Goal: Information Seeking & Learning: Learn about a topic

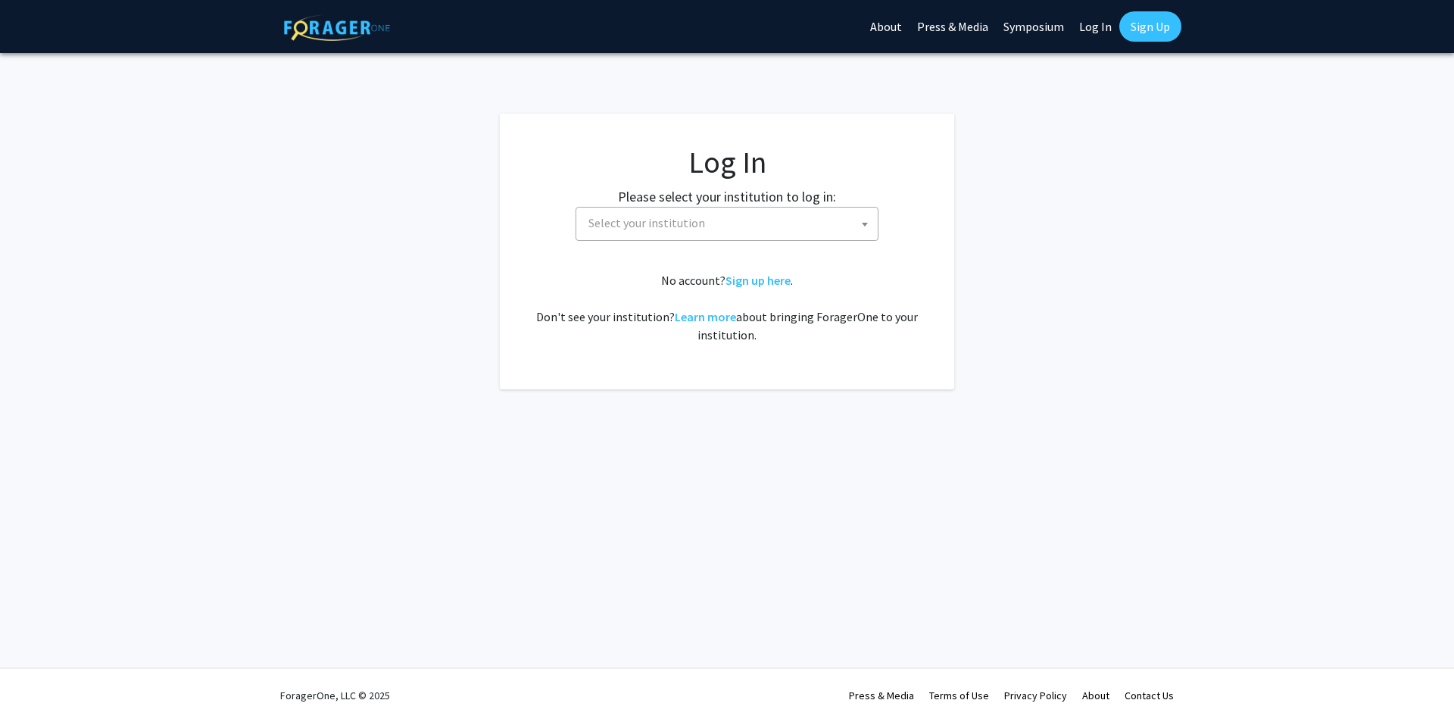
select select
click at [698, 220] on span "Select your institution" at bounding box center [647, 222] width 117 height 15
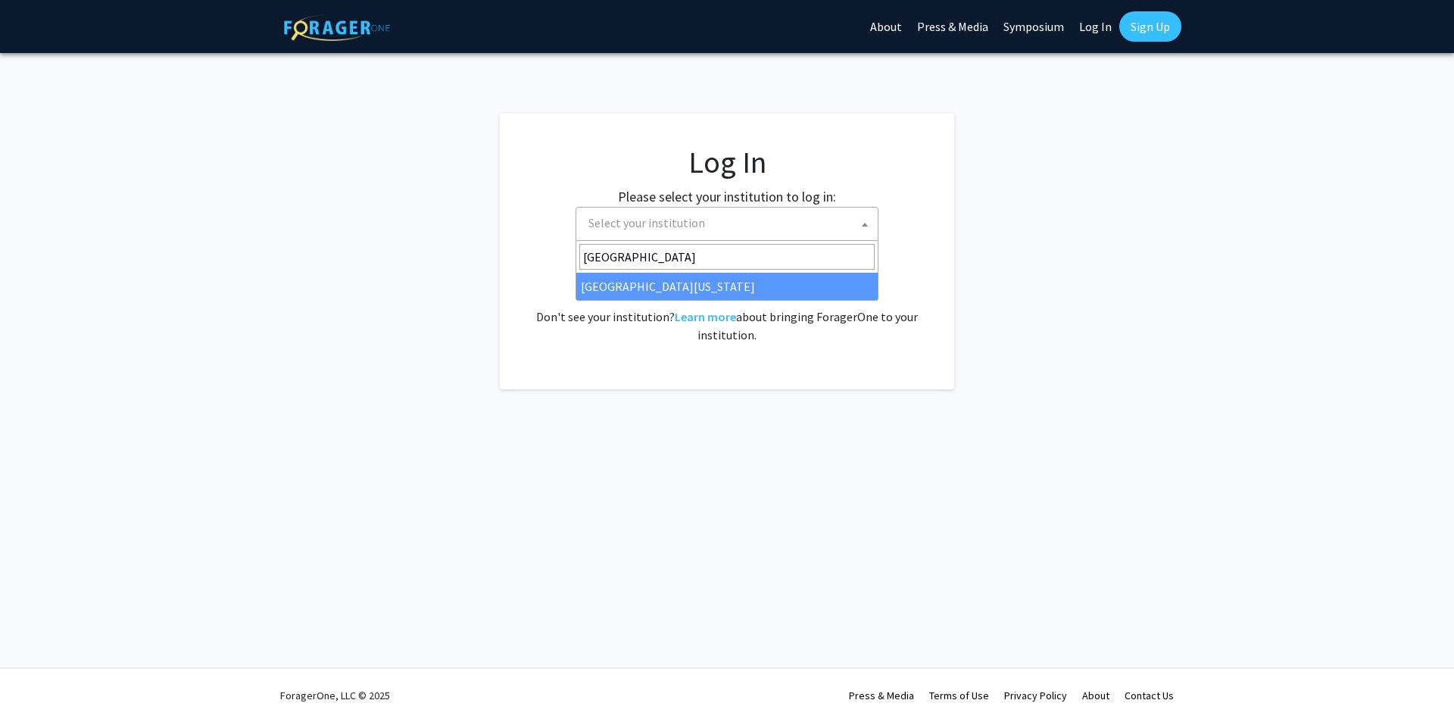
type input "University of Ma"
select select "31"
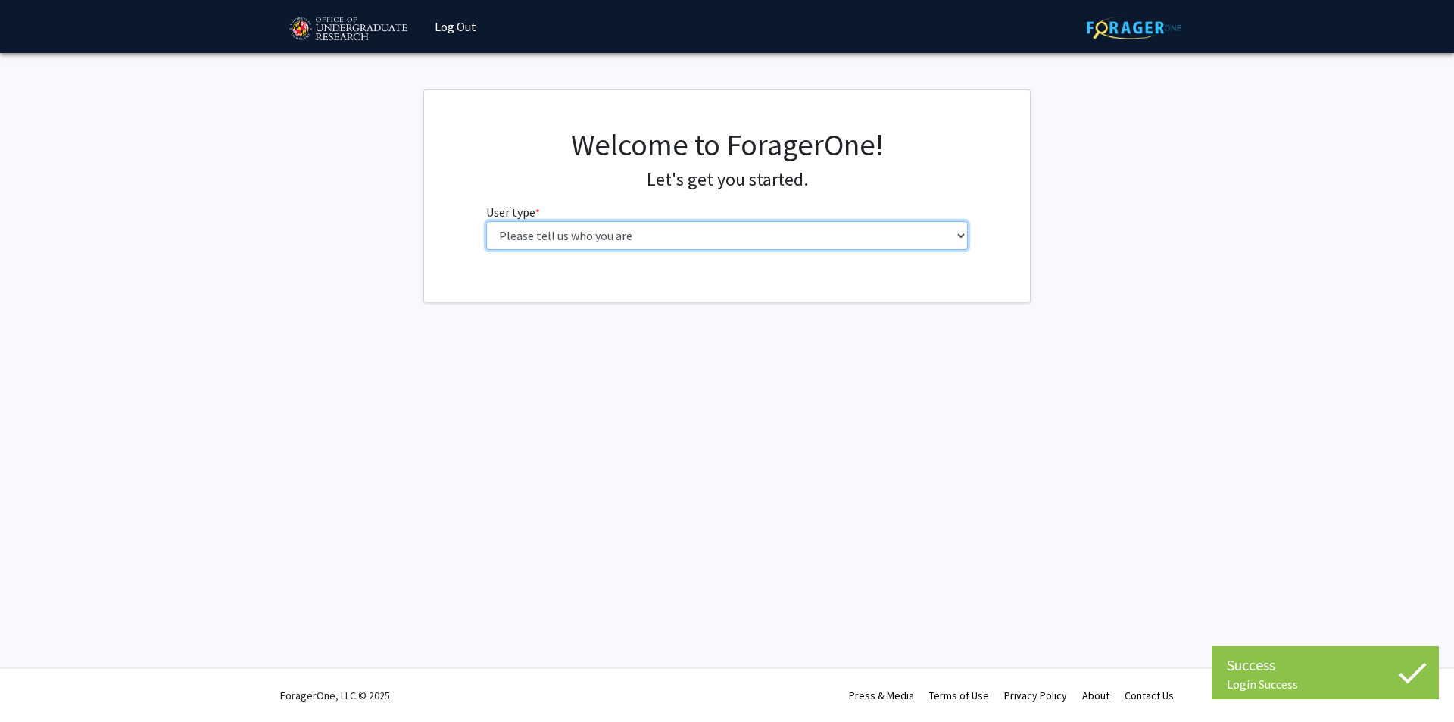
click at [576, 242] on select "Please tell us who you are Undergraduate Student Master's Student Doctoral Cand…" at bounding box center [727, 235] width 483 height 29
select select "1: undergrad"
click at [486, 221] on select "Please tell us who you are Undergraduate Student Master's Student Doctoral Cand…" at bounding box center [727, 235] width 483 height 29
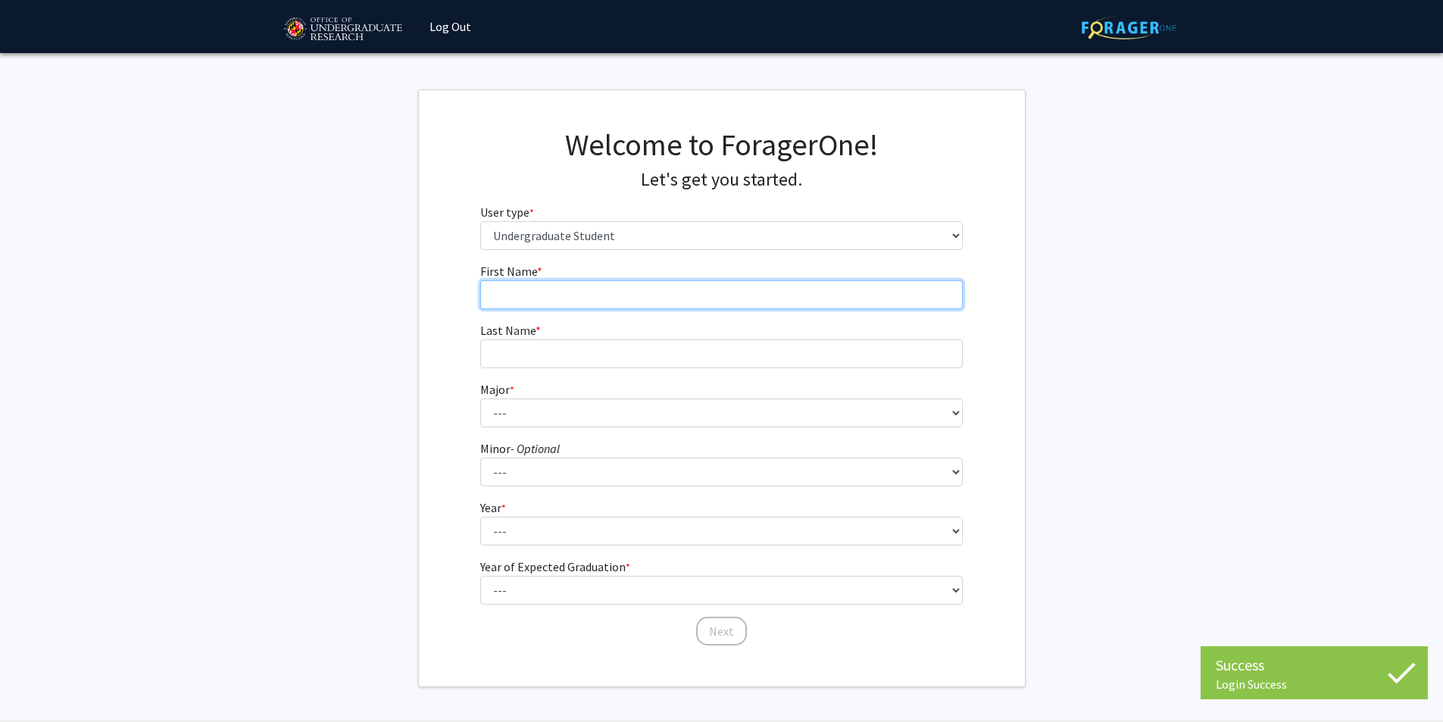
click at [576, 283] on input "First Name * required" at bounding box center [721, 294] width 483 height 29
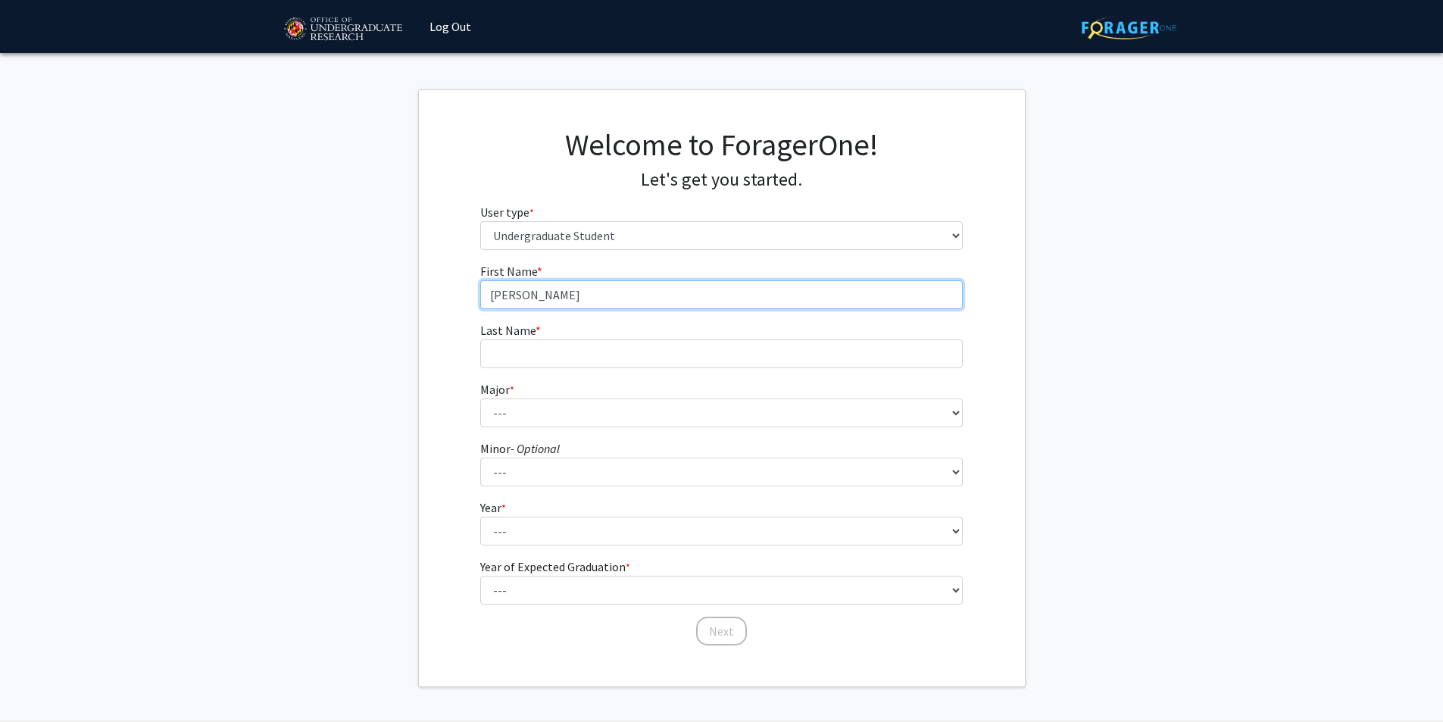
type input "[PERSON_NAME]"
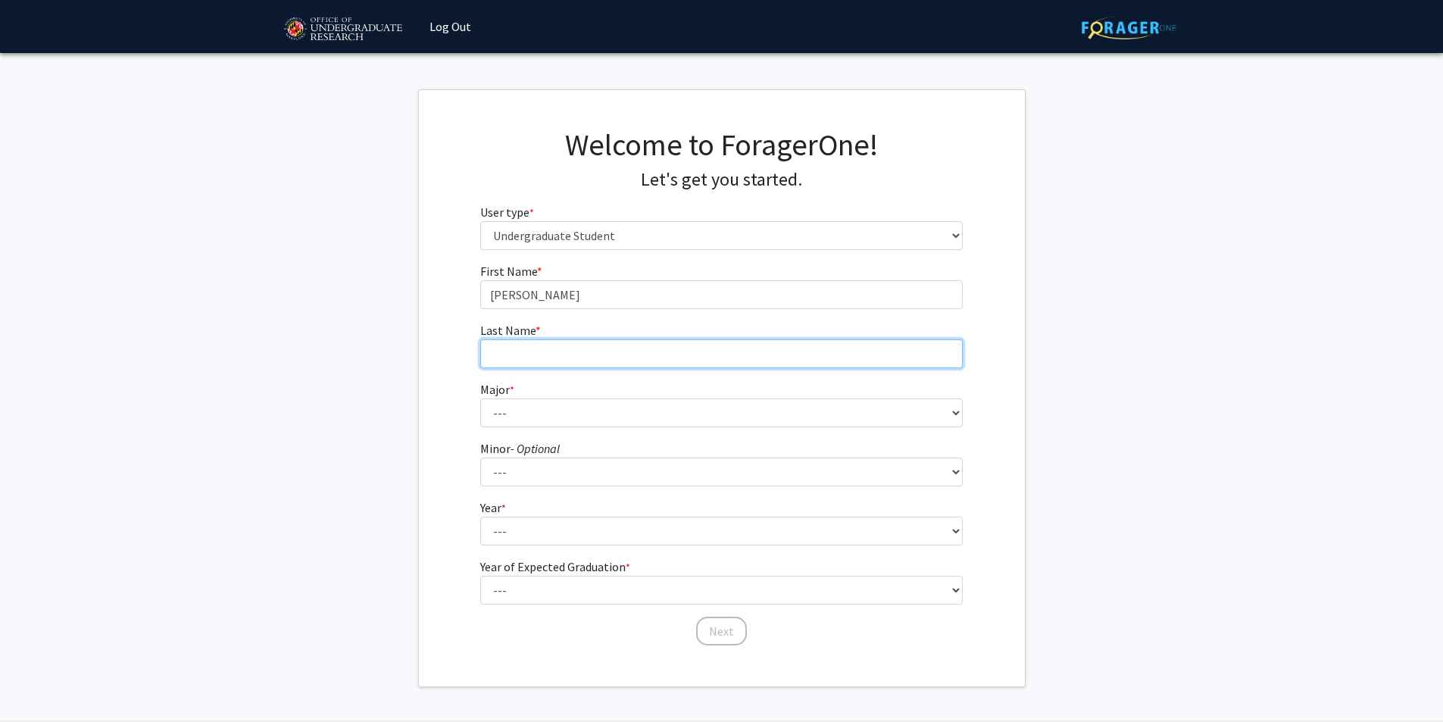
click at [545, 340] on input "Last Name * required" at bounding box center [721, 353] width 483 height 29
type input "[PERSON_NAME]"
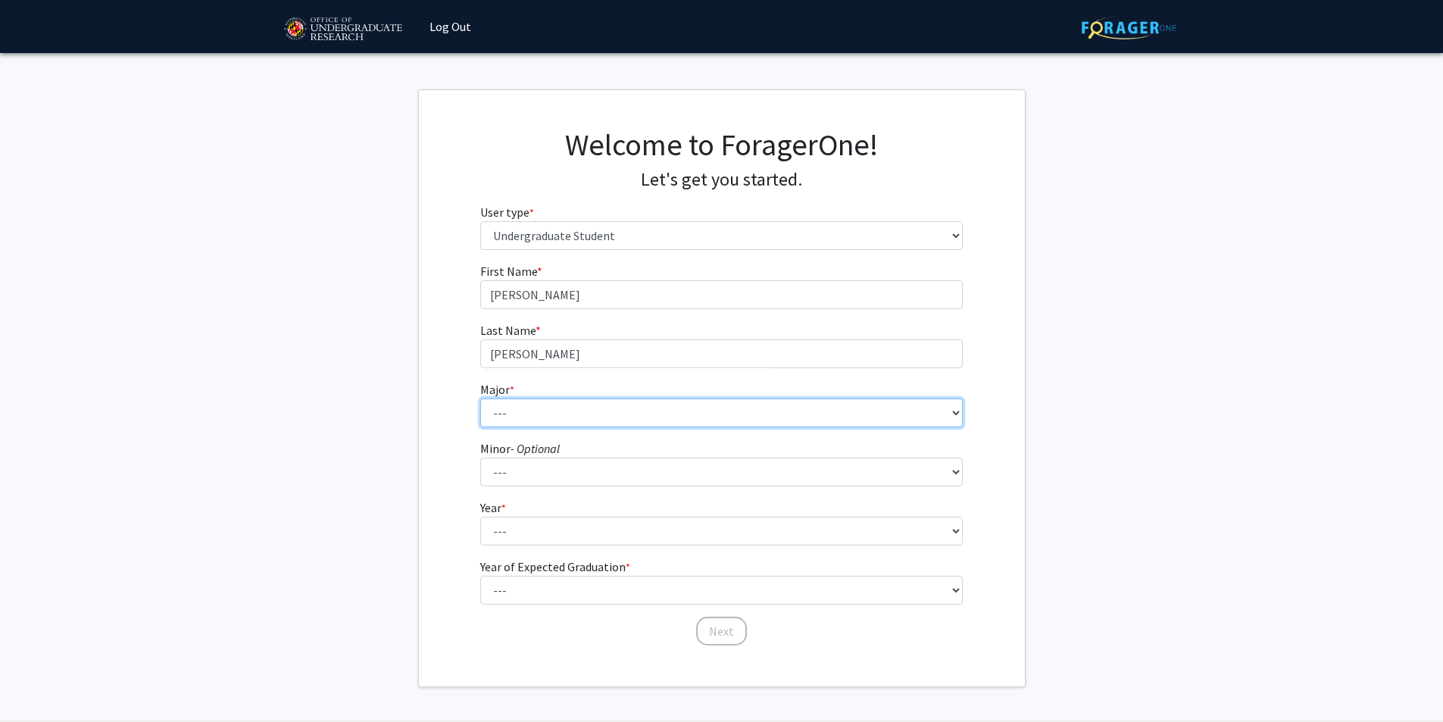
click at [548, 416] on select "--- Accounting Aerospace Engineering African American and Africana Studies Agri…" at bounding box center [721, 412] width 483 height 29
select select "17: 2318"
click at [480, 398] on select "--- Accounting Aerospace Engineering African American and Africana Studies Agri…" at bounding box center [721, 412] width 483 height 29
click at [401, 273] on fg-get-started "Welcome to ForagerOne! Let's get you started. User type * required Please tell …" at bounding box center [721, 388] width 1443 height 598
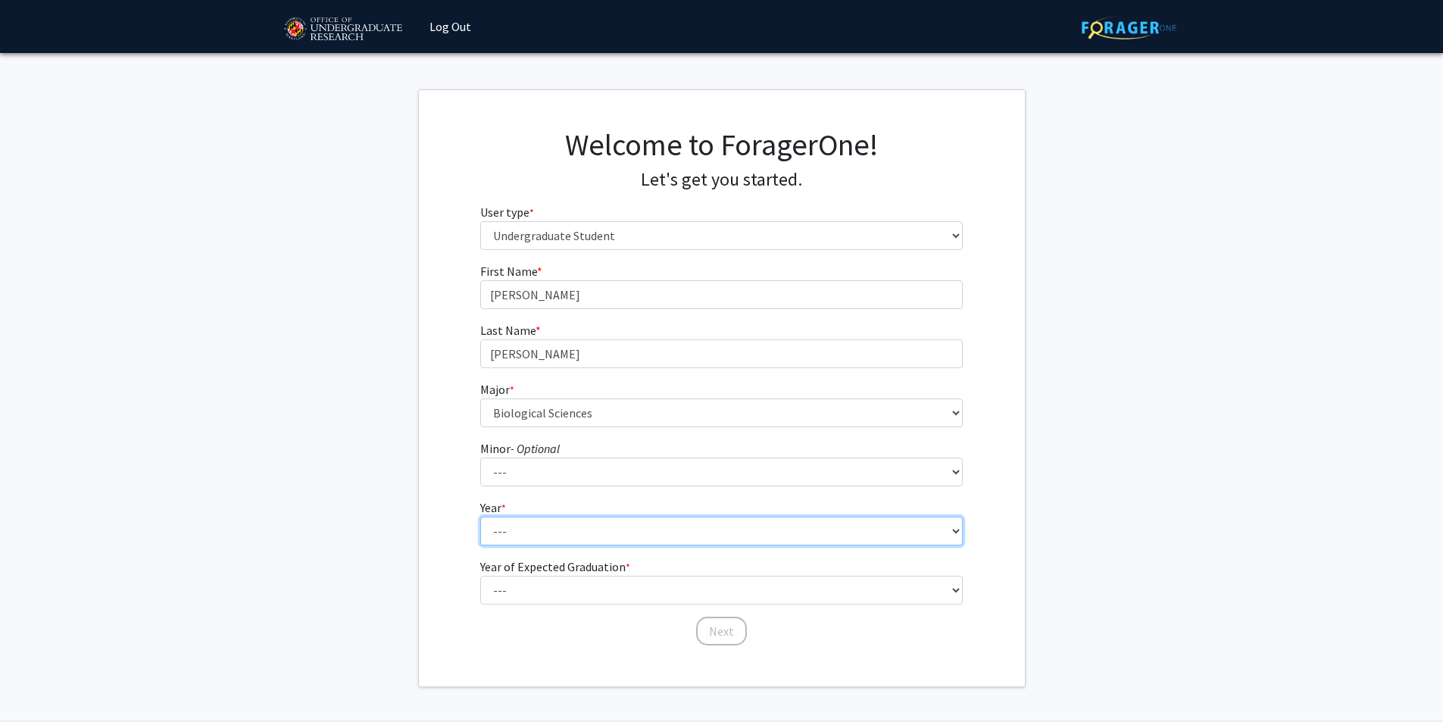
click at [557, 531] on select "--- First-year Sophomore Junior Senior Postbaccalaureate Certificate" at bounding box center [721, 531] width 483 height 29
select select "2: sophomore"
click at [480, 517] on select "--- First-year Sophomore Junior Senior Postbaccalaureate Certificate" at bounding box center [721, 531] width 483 height 29
drag, startPoint x: 405, startPoint y: 542, endPoint x: 501, endPoint y: 570, distance: 99.5
click at [406, 542] on fg-get-started "Welcome to ForagerOne! Let's get you started. User type * required Please tell …" at bounding box center [721, 388] width 1443 height 598
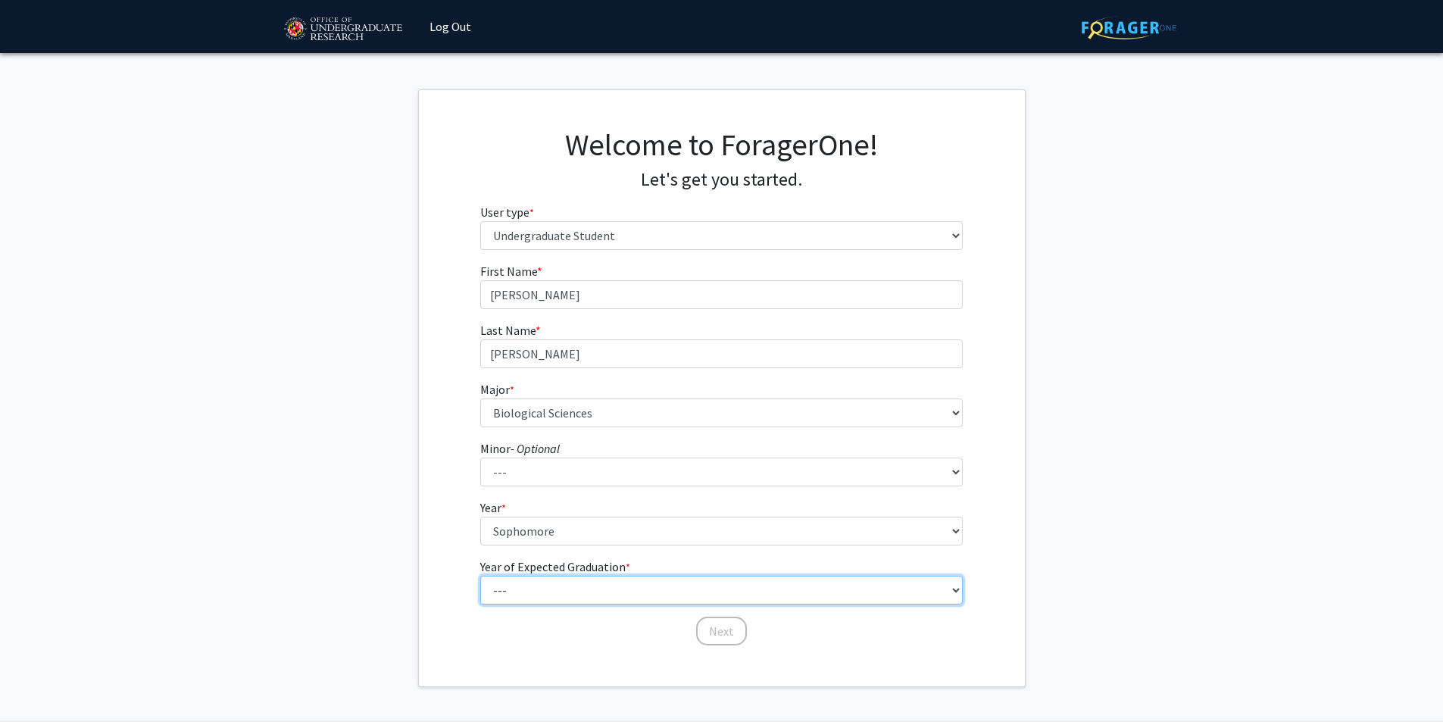
click at [542, 588] on select "--- 2025 2026 2027 2028 2029 2030 2031 2032 2033 2034" at bounding box center [721, 590] width 483 height 29
select select "4: 2028"
click at [480, 576] on select "--- 2025 2026 2027 2028 2029 2030 2031 2032 2033 2034" at bounding box center [721, 590] width 483 height 29
drag, startPoint x: 379, startPoint y: 485, endPoint x: 474, endPoint y: 516, distance: 99.6
click at [380, 485] on fg-get-started "Welcome to ForagerOne! Let's get you started. User type * required Please tell …" at bounding box center [721, 388] width 1443 height 598
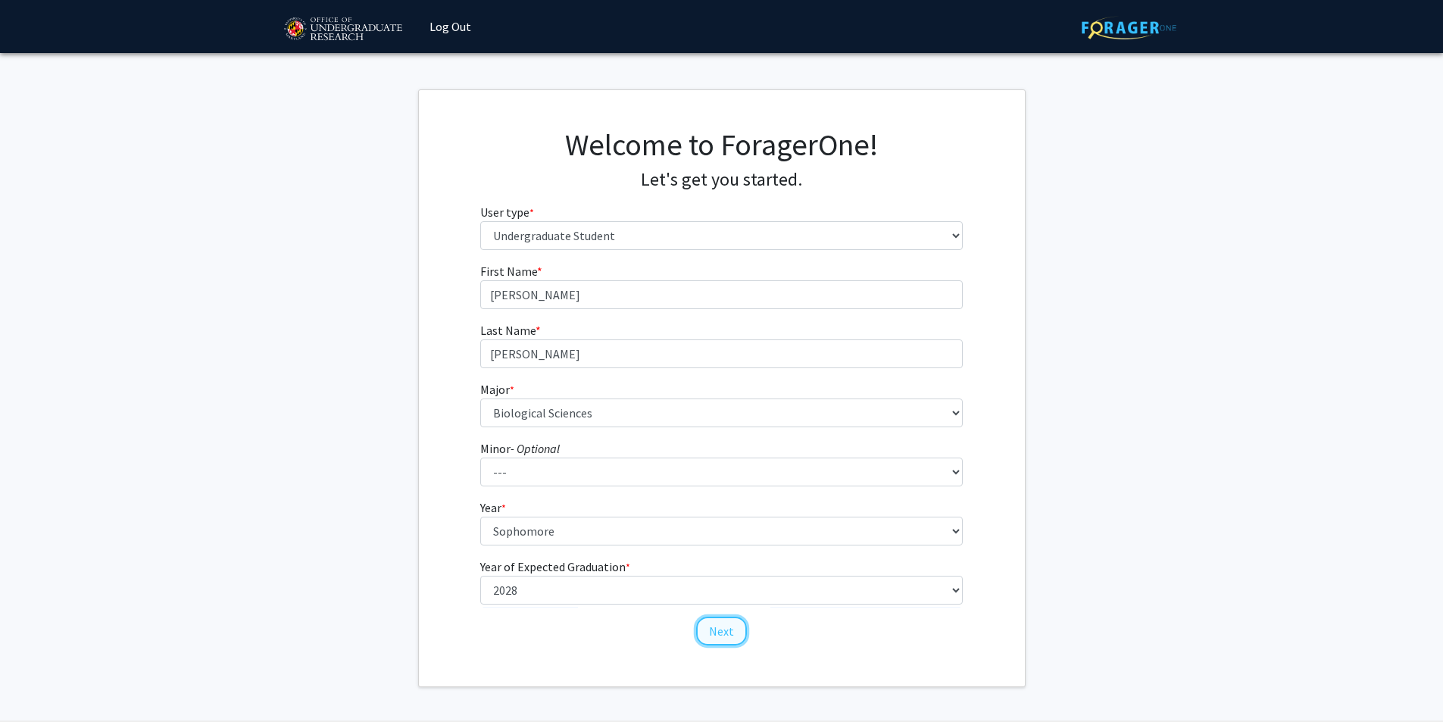
click at [718, 629] on button "Next" at bounding box center [721, 631] width 51 height 29
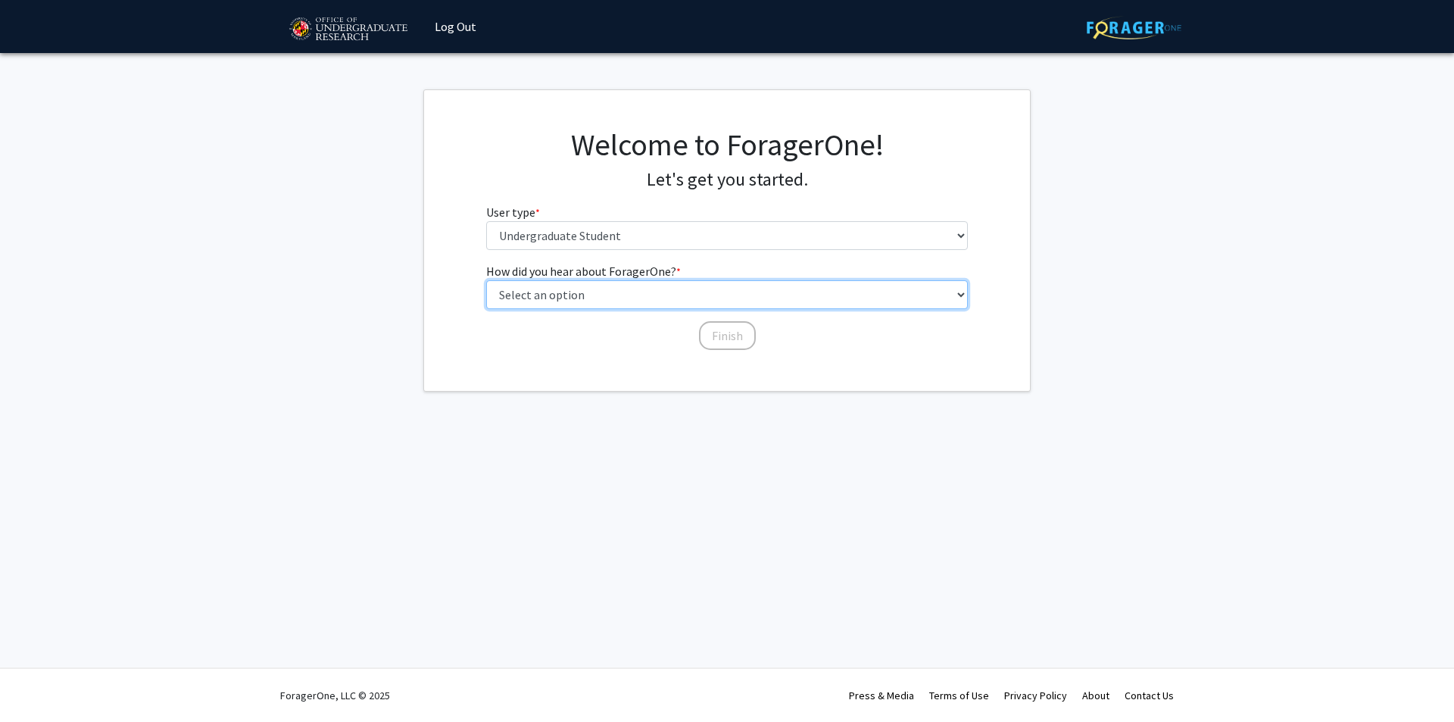
click at [606, 295] on select "Select an option Peer/student recommendation Faculty/staff recommendation Unive…" at bounding box center [727, 294] width 483 height 29
select select "3: university_website"
click at [486, 280] on select "Select an option Peer/student recommendation Faculty/staff recommendation Unive…" at bounding box center [727, 294] width 483 height 29
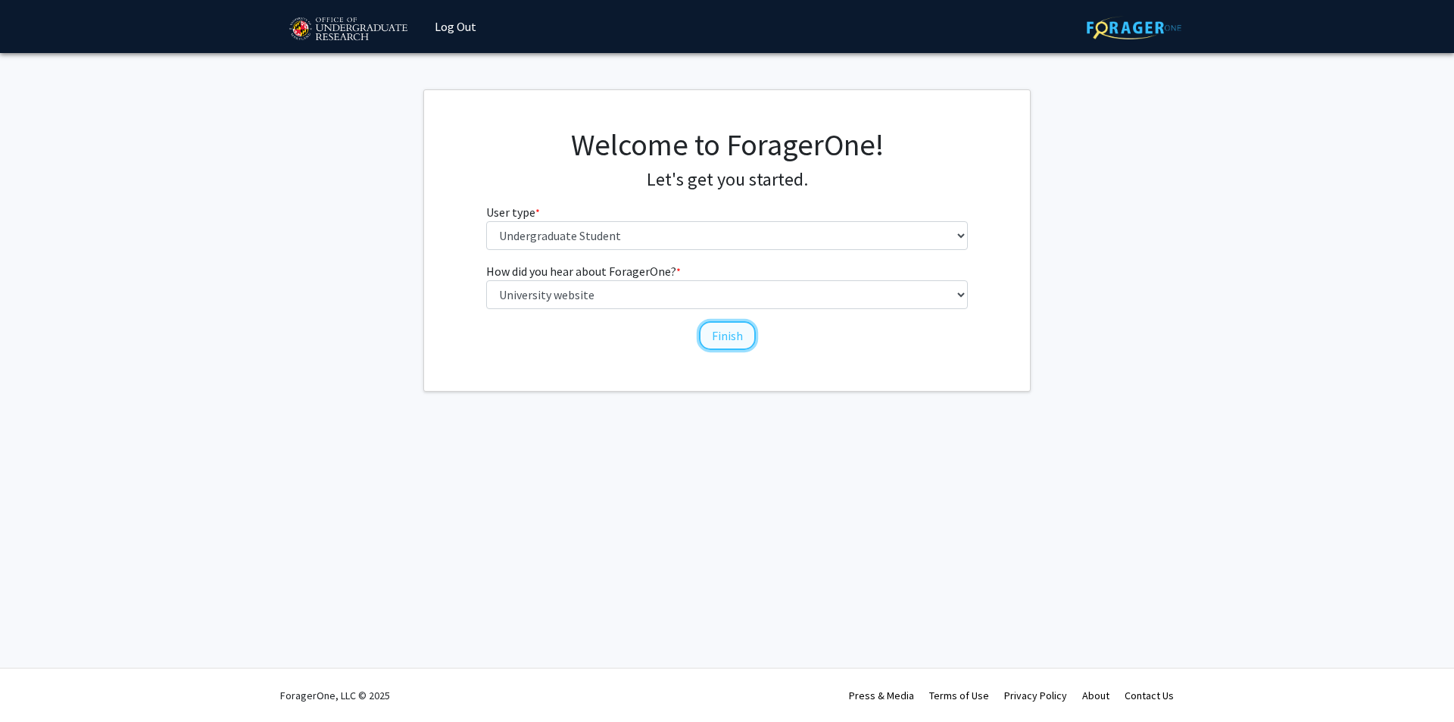
click at [726, 340] on button "Finish" at bounding box center [727, 335] width 57 height 29
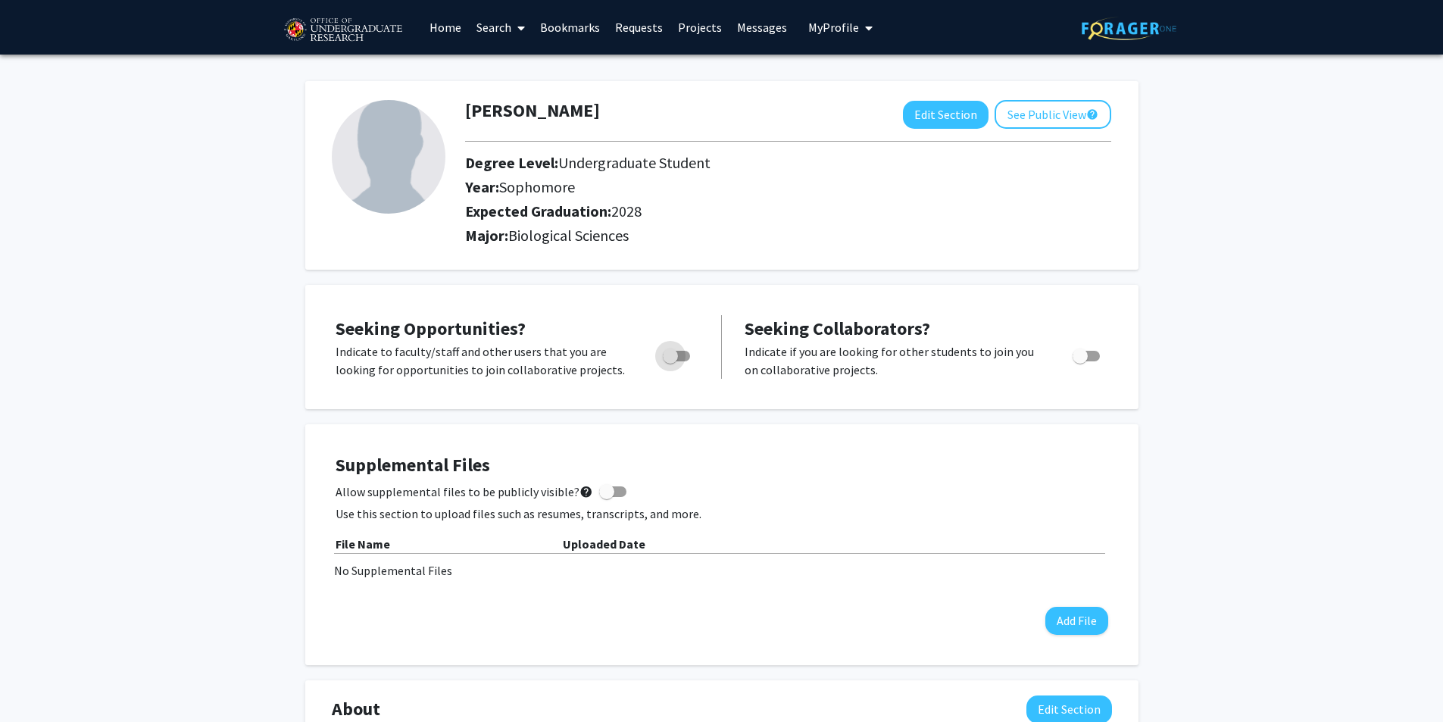
click at [664, 361] on span "Toggle" at bounding box center [670, 355] width 15 height 15
click at [670, 361] on input "Are you actively seeking opportunities?" at bounding box center [670, 361] width 1 height 1
checkbox input "true"
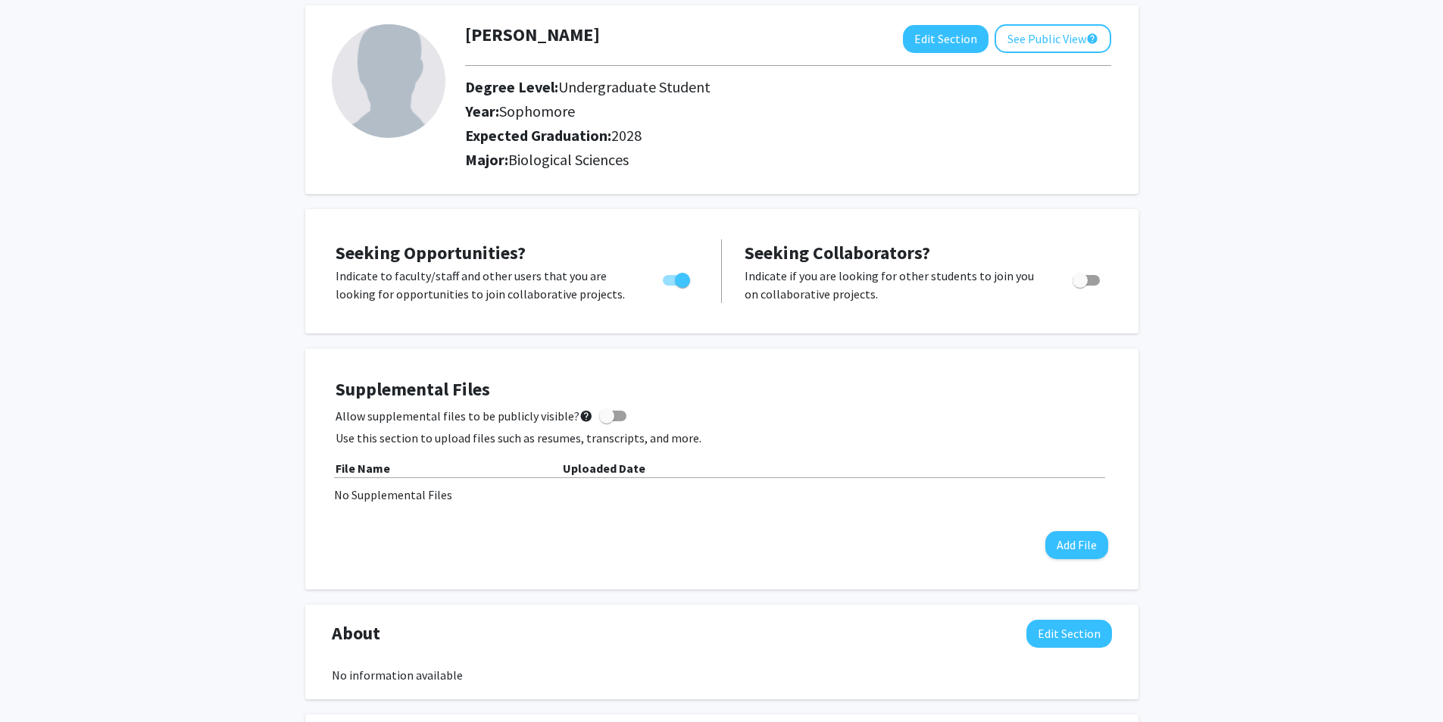
click at [607, 413] on span at bounding box center [612, 416] width 27 height 11
click at [607, 421] on input "Allow supplemental files to be publicly visible? help" at bounding box center [606, 421] width 1 height 1
click at [611, 413] on span at bounding box center [618, 415] width 15 height 15
click at [607, 421] on input "Allow supplemental files to be publicly visible? help" at bounding box center [606, 421] width 1 height 1
checkbox input "false"
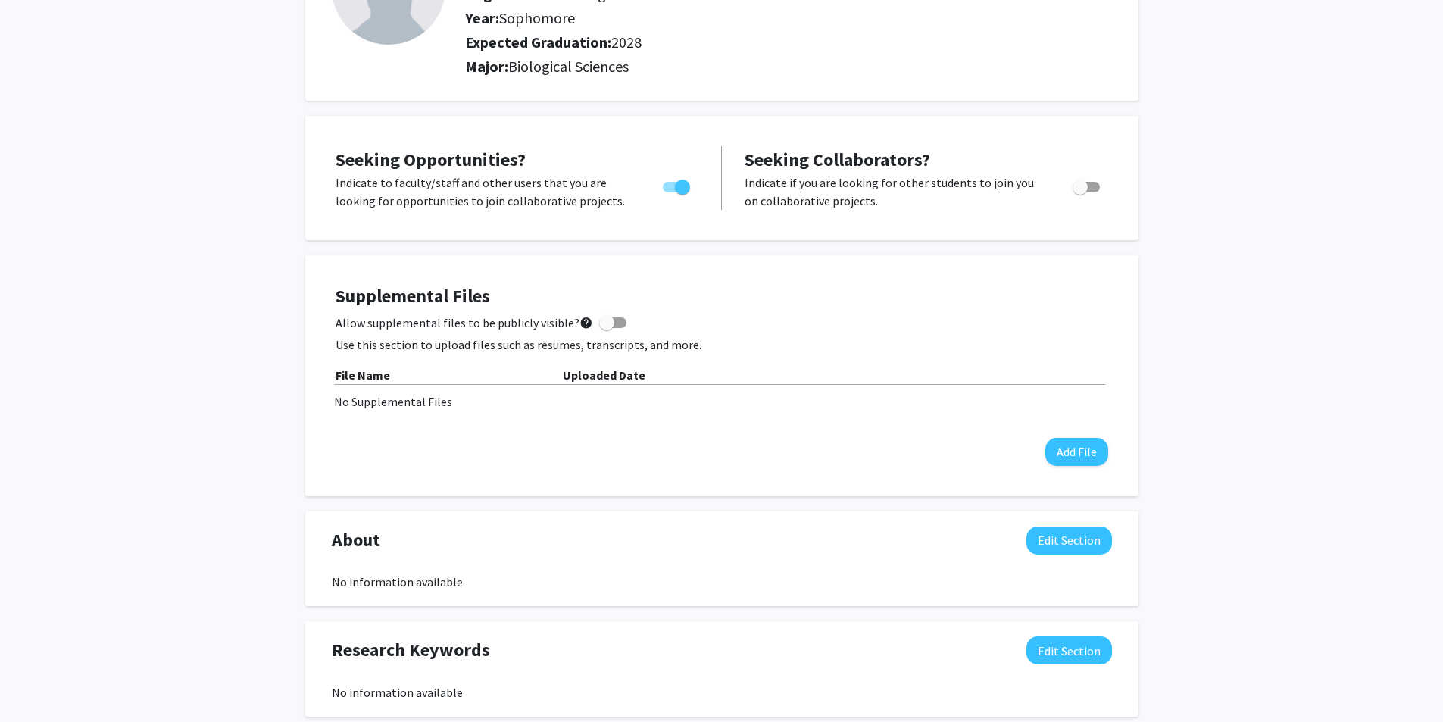
scroll to position [0, 0]
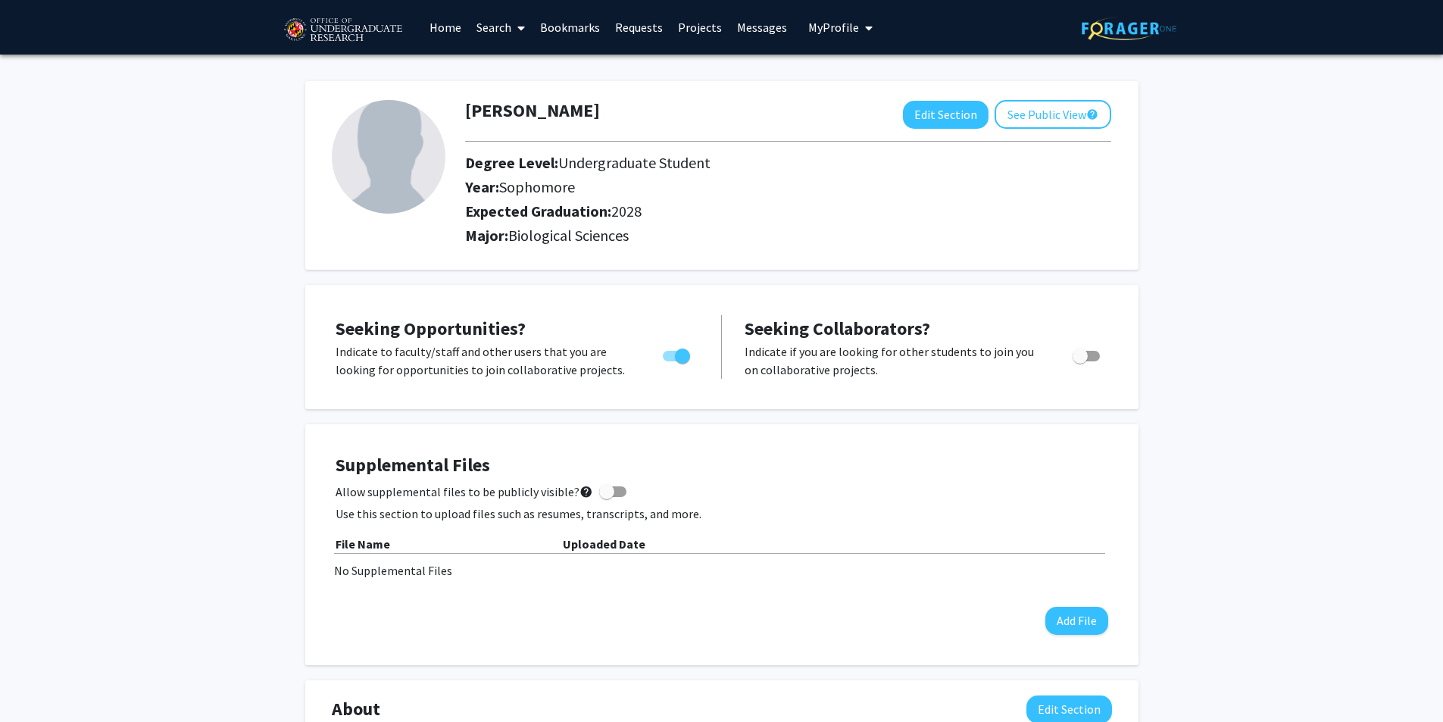
click at [497, 30] on link "Search" at bounding box center [501, 27] width 64 height 53
click at [519, 95] on span "Students" at bounding box center [515, 100] width 92 height 30
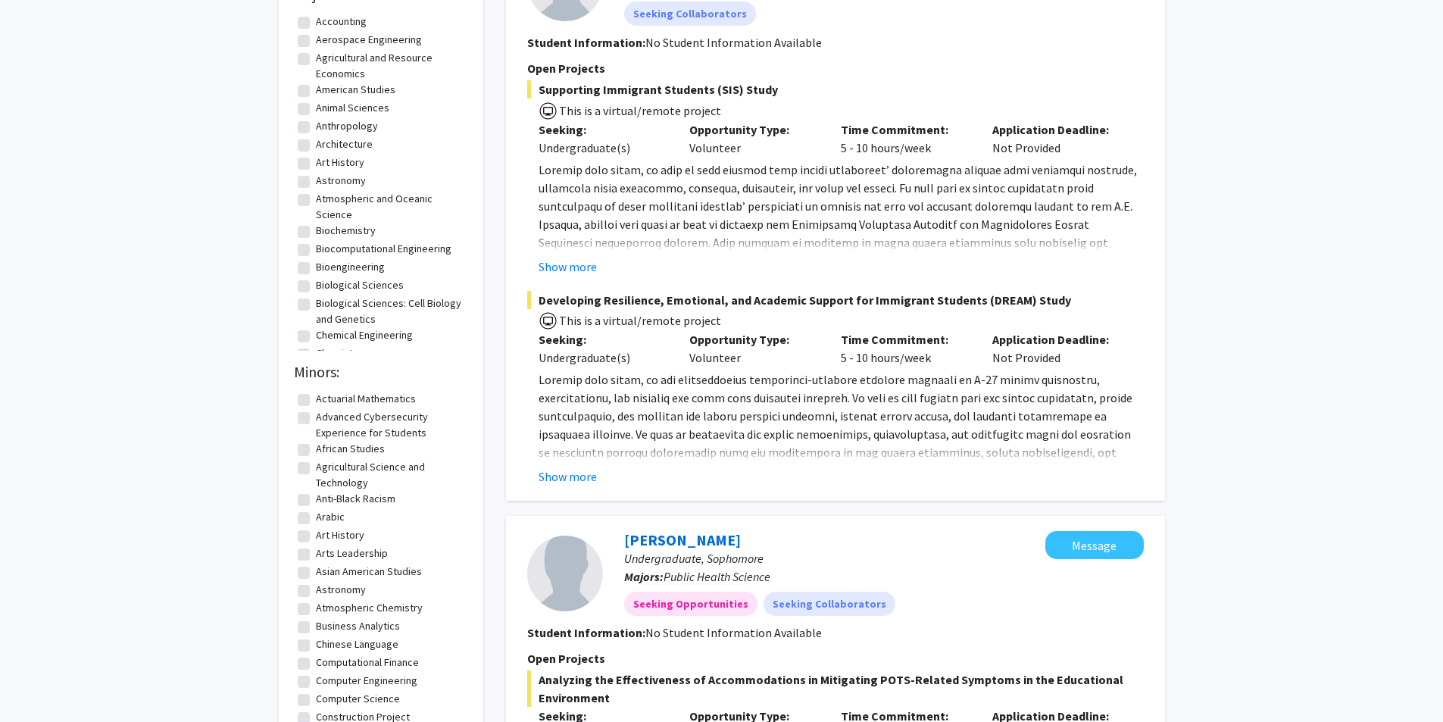
scroll to position [151, 0]
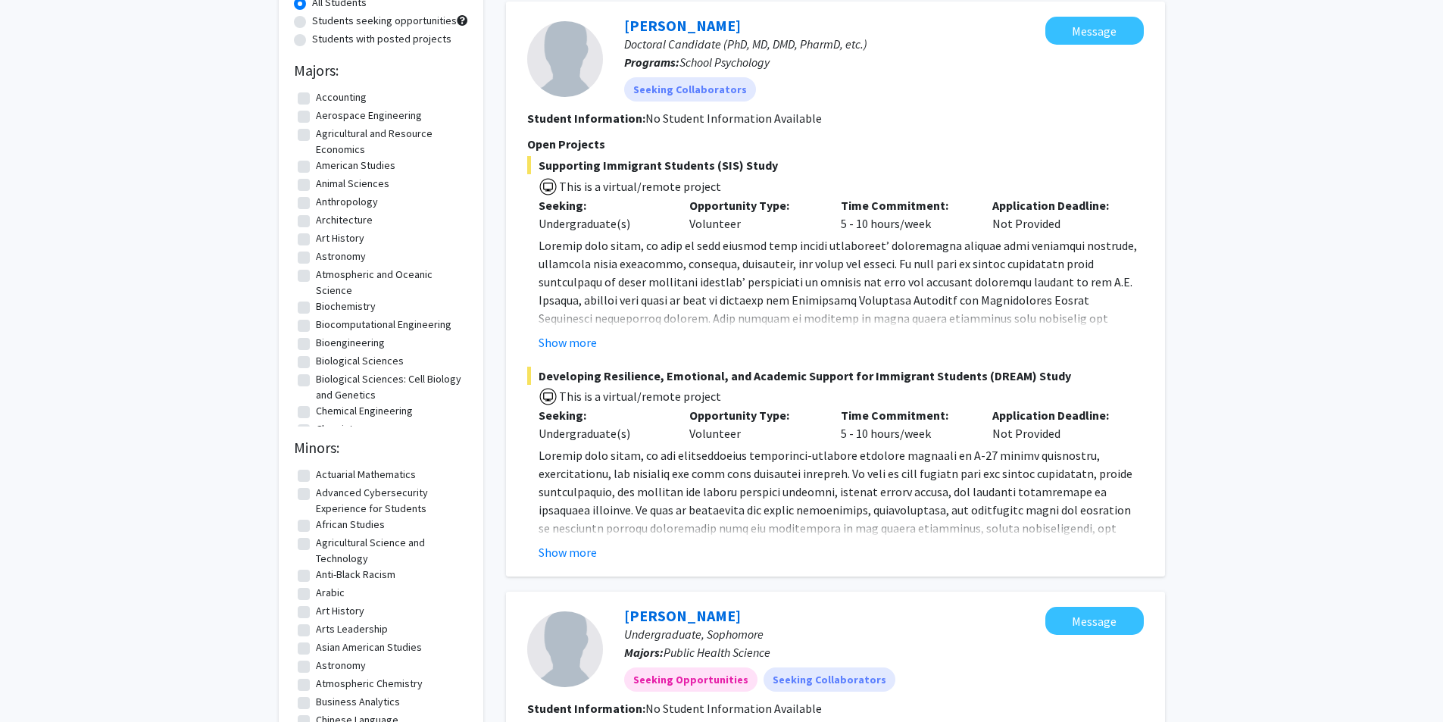
click at [316, 309] on label "Biochemistry" at bounding box center [346, 306] width 60 height 16
click at [316, 308] on input "Biochemistry" at bounding box center [321, 303] width 10 height 10
checkbox input "true"
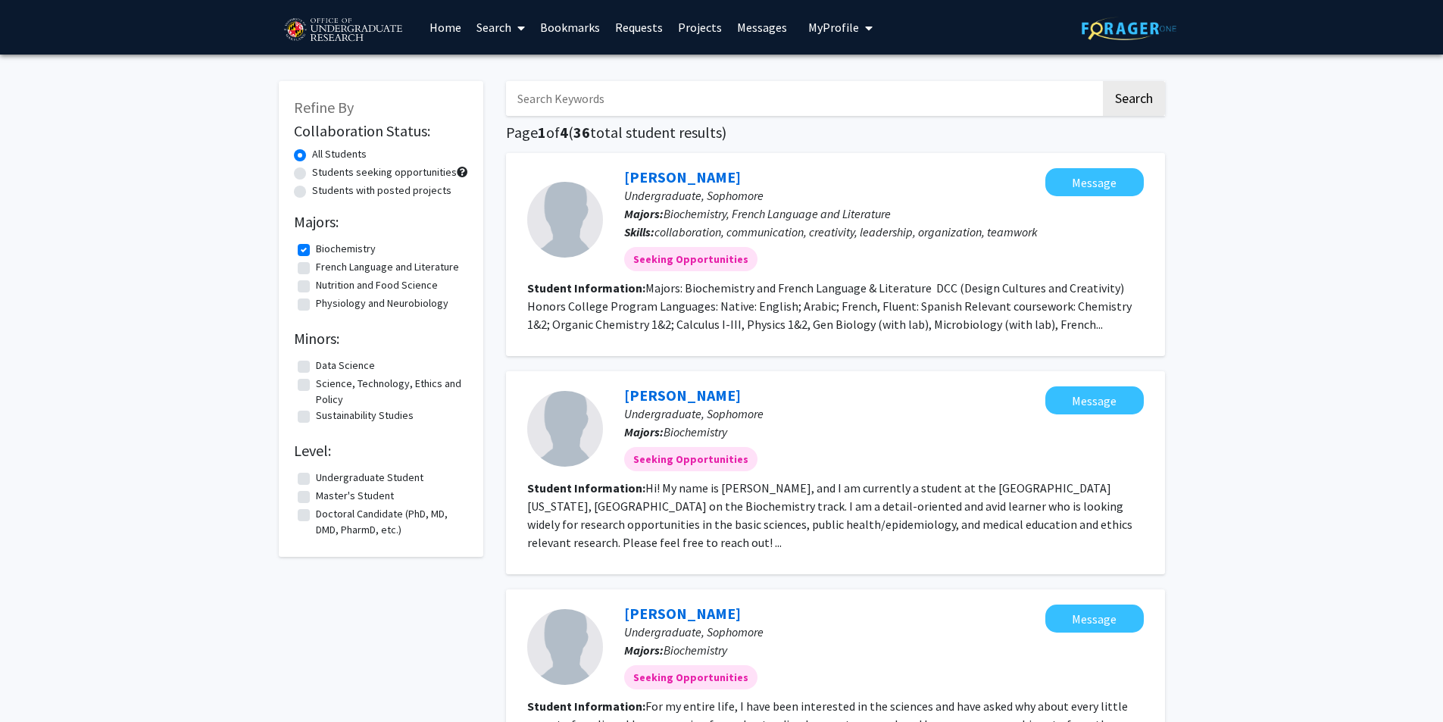
click at [316, 252] on label "Biochemistry" at bounding box center [346, 249] width 60 height 16
click at [316, 251] on input "Biochemistry" at bounding box center [321, 246] width 10 height 10
checkbox input "false"
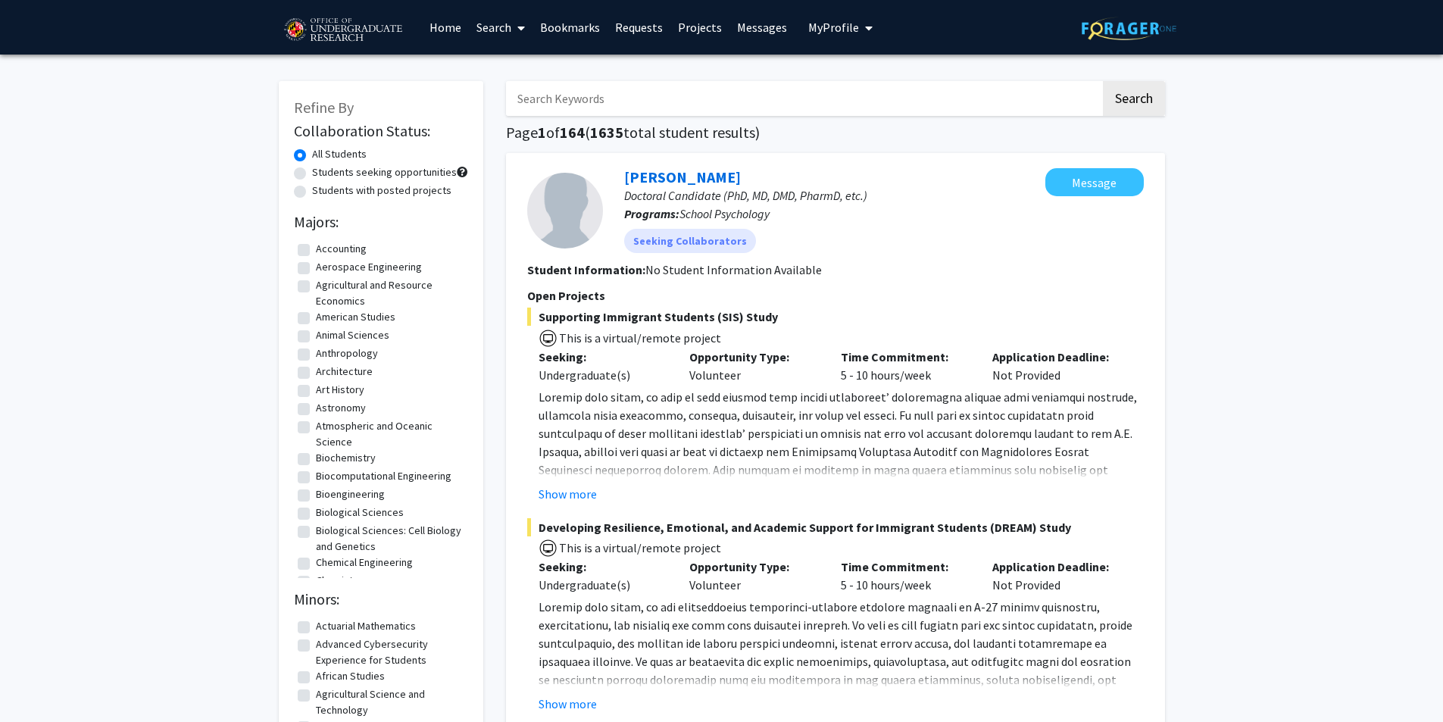
click at [613, 103] on input "Search Keywords" at bounding box center [803, 98] width 595 height 35
type input "[PERSON_NAME]"
click at [1103, 81] on button "Search" at bounding box center [1134, 98] width 62 height 35
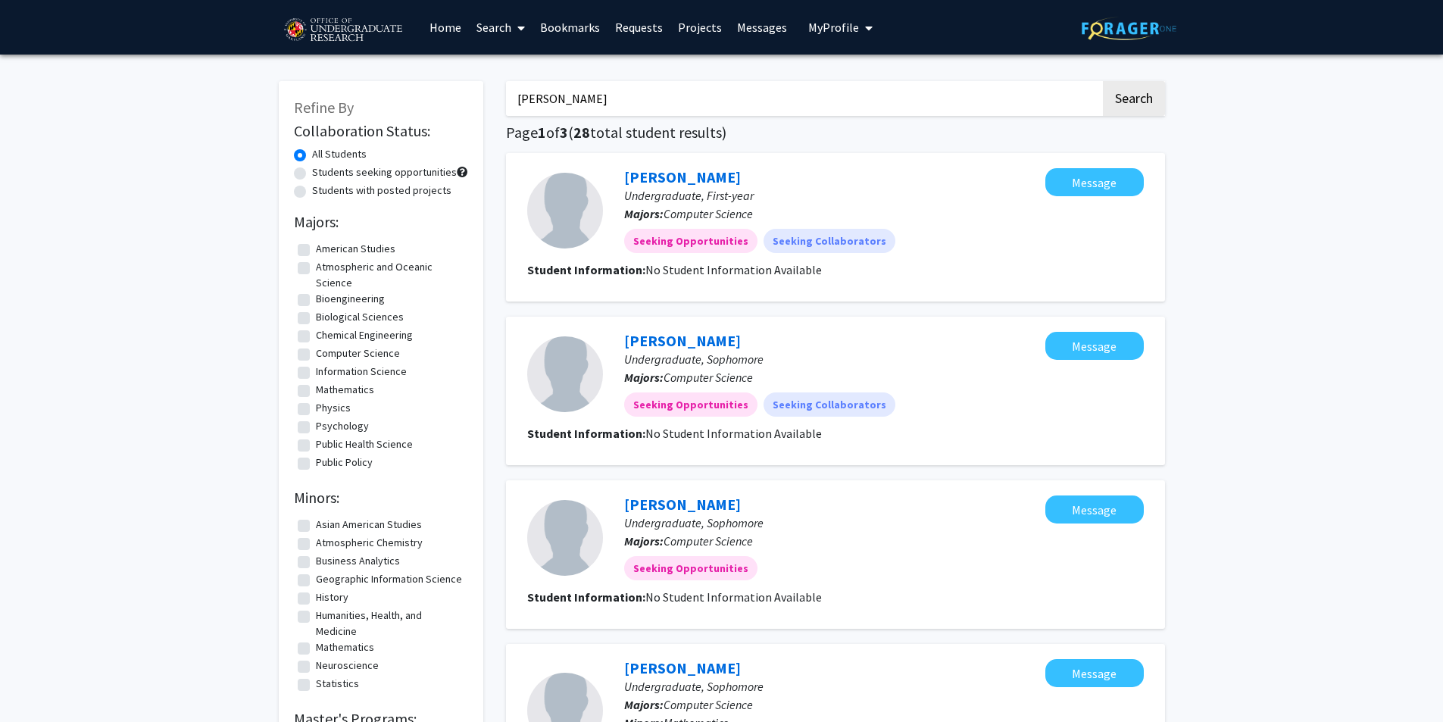
drag, startPoint x: 449, startPoint y: 117, endPoint x: 421, endPoint y: 117, distance: 28.0
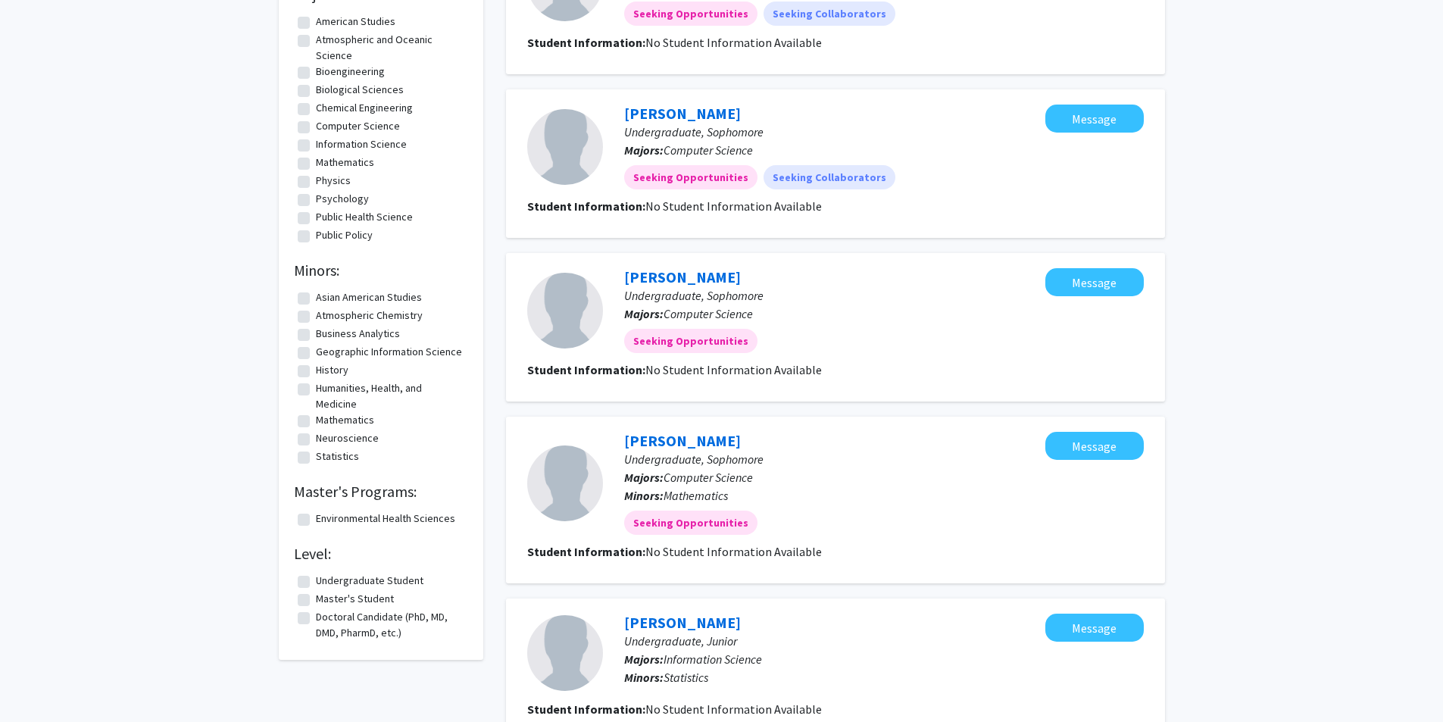
scroll to position [303, 0]
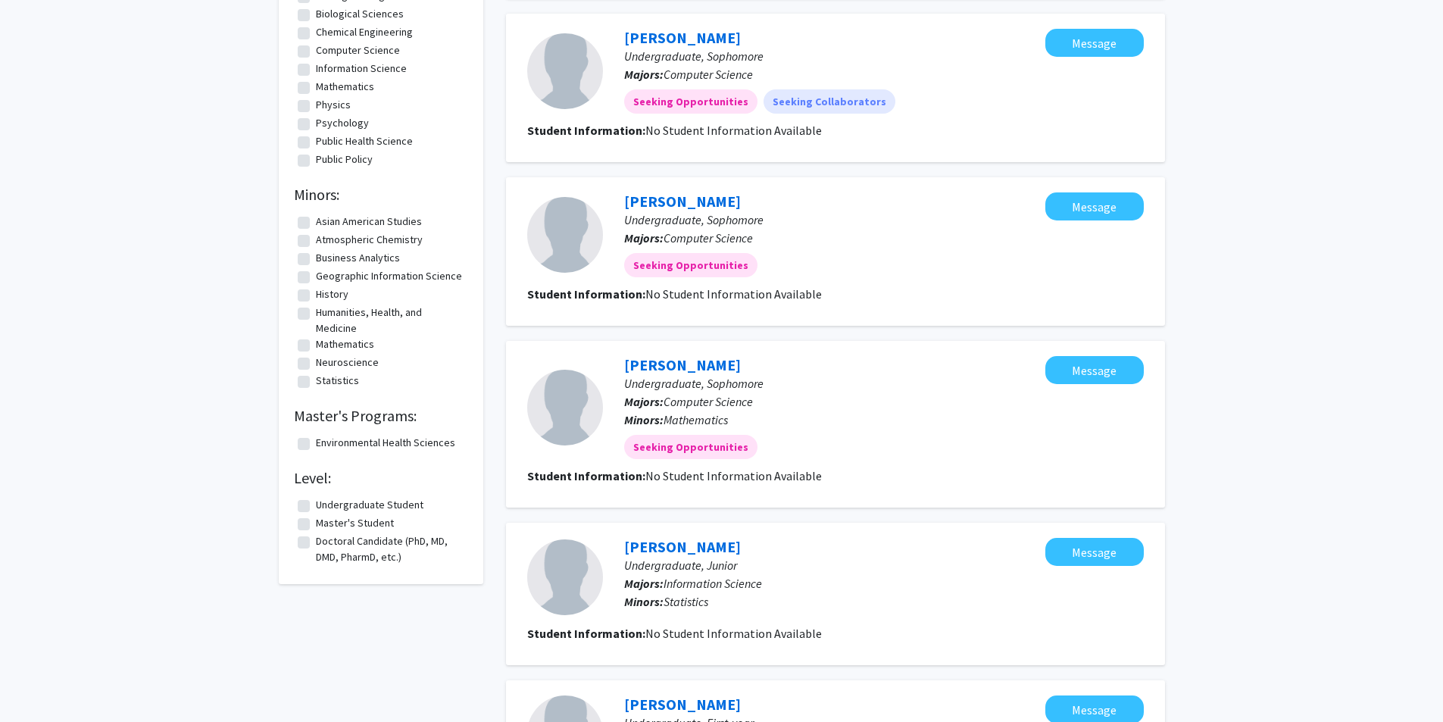
click at [316, 504] on label "Undergraduate Student" at bounding box center [370, 505] width 108 height 16
click at [316, 504] on input "Undergraduate Student" at bounding box center [321, 502] width 10 height 10
checkbox input "true"
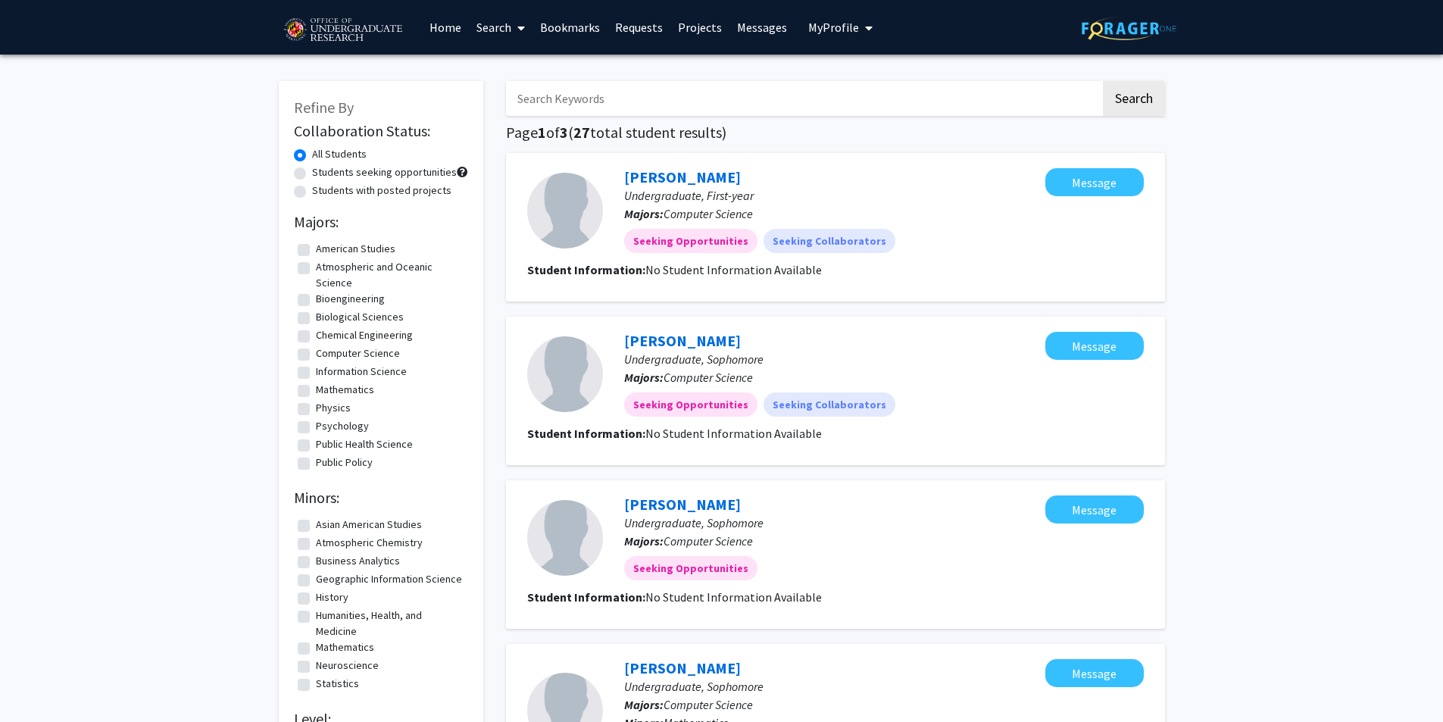
scroll to position [76, 0]
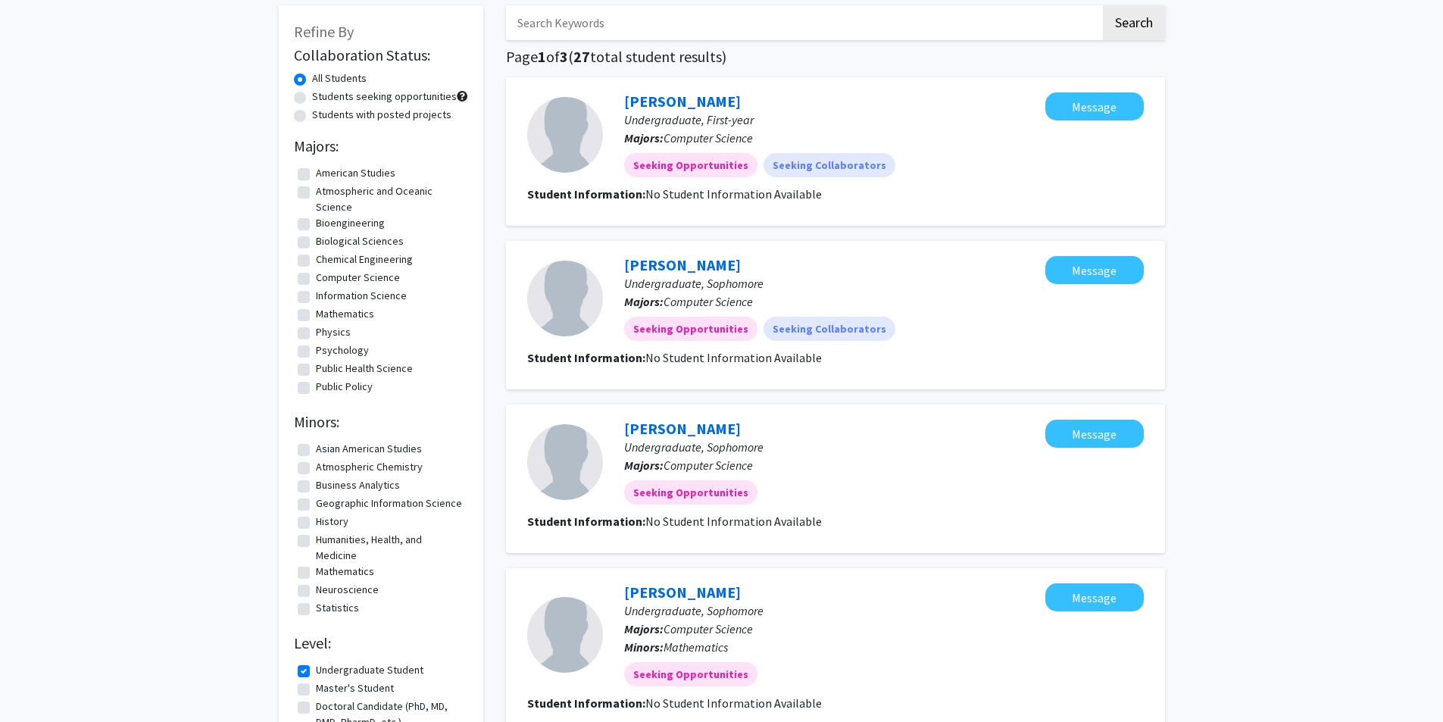
click at [316, 245] on label "Biological Sciences" at bounding box center [360, 241] width 88 height 16
click at [316, 243] on input "Biological Sciences" at bounding box center [321, 238] width 10 height 10
checkbox input "true"
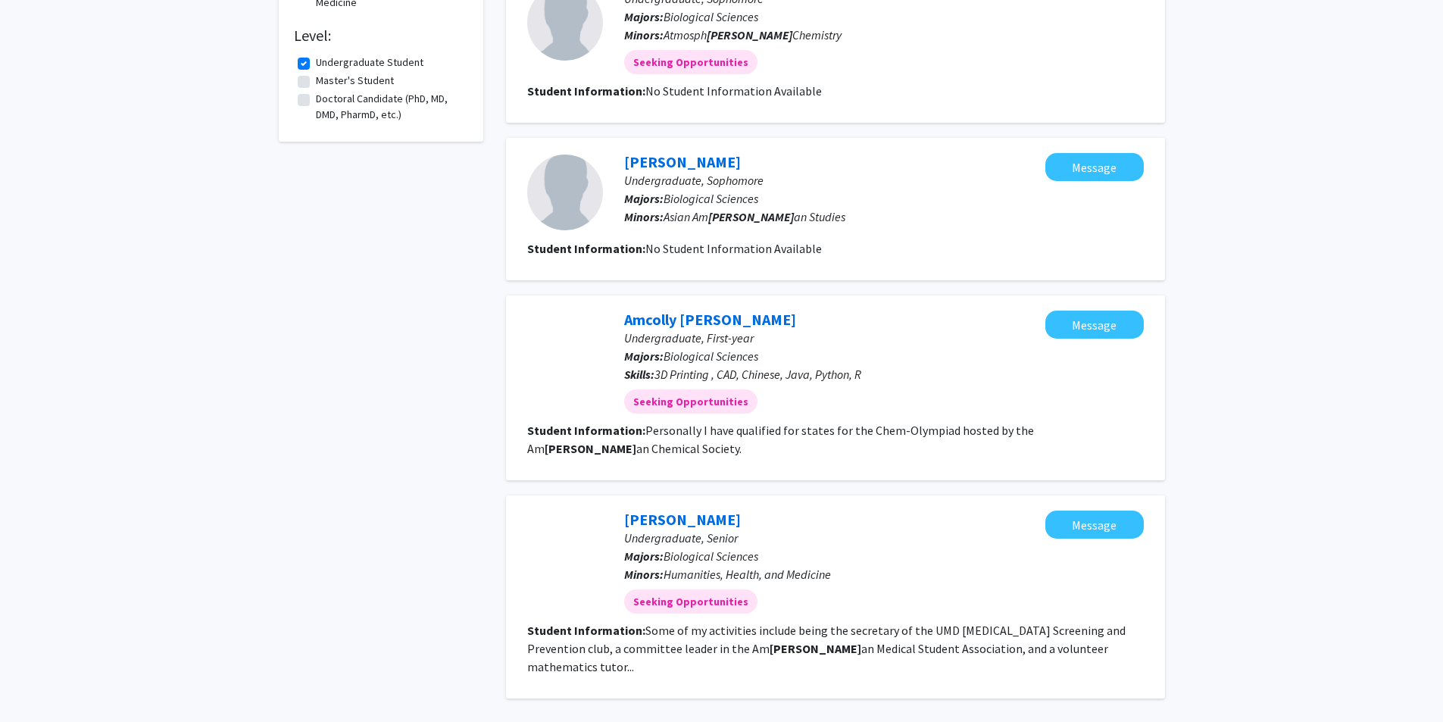
scroll to position [454, 0]
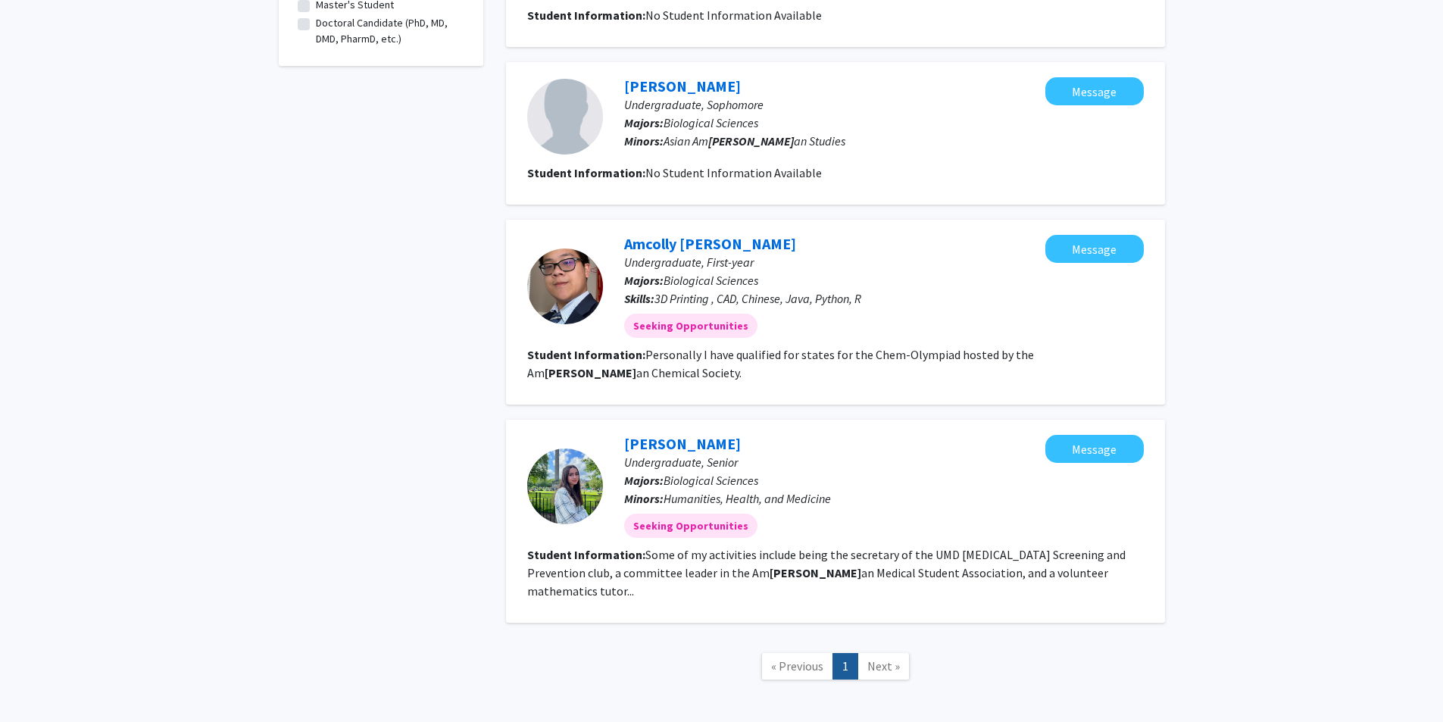
click at [780, 568] on fg-read-more "Some of my activities include being the secretary of the UMD [MEDICAL_DATA] Scr…" at bounding box center [826, 573] width 598 height 52
click at [705, 440] on link "[PERSON_NAME]" at bounding box center [682, 443] width 117 height 19
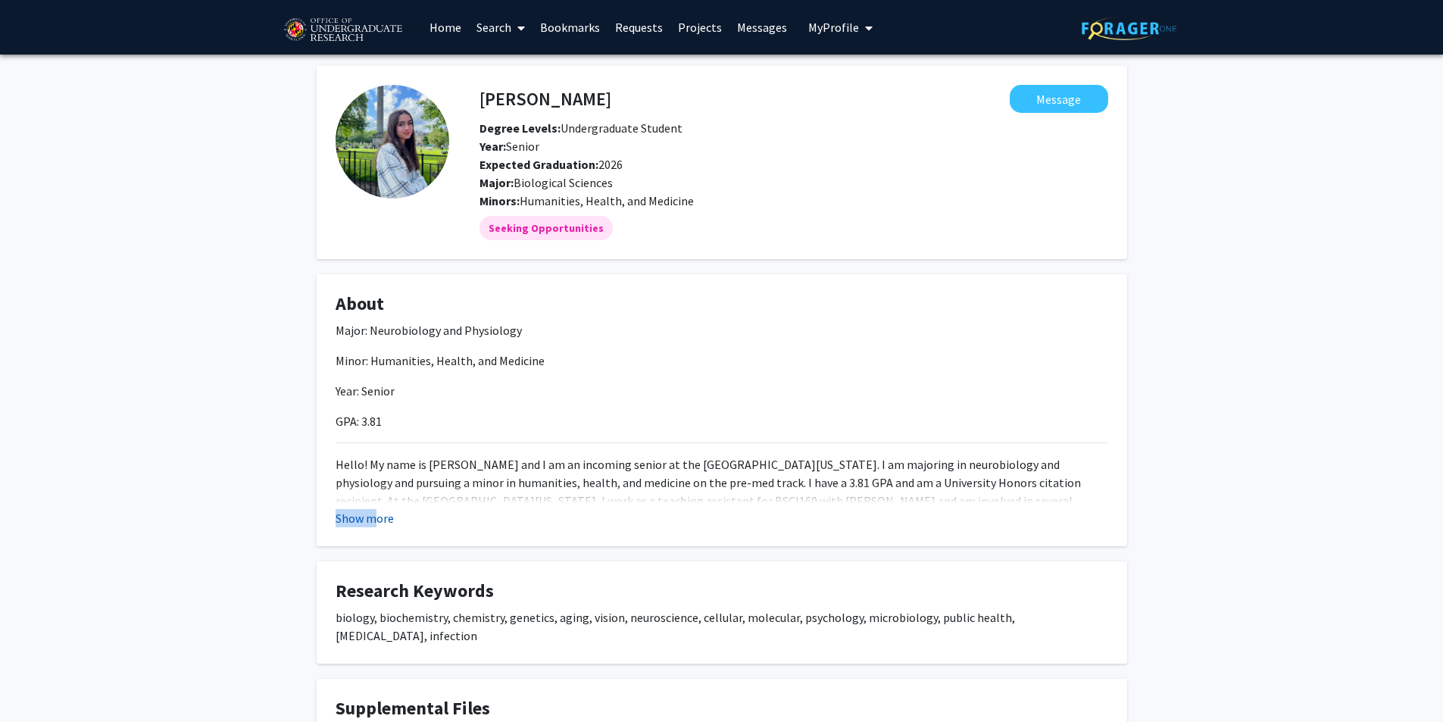
click at [373, 510] on fg-read-more "Major: Neurobiology and Physiology Minor: Humanities, Health, and Medicine Year…" at bounding box center [722, 424] width 773 height 206
click at [370, 513] on button "Show more" at bounding box center [365, 518] width 58 height 18
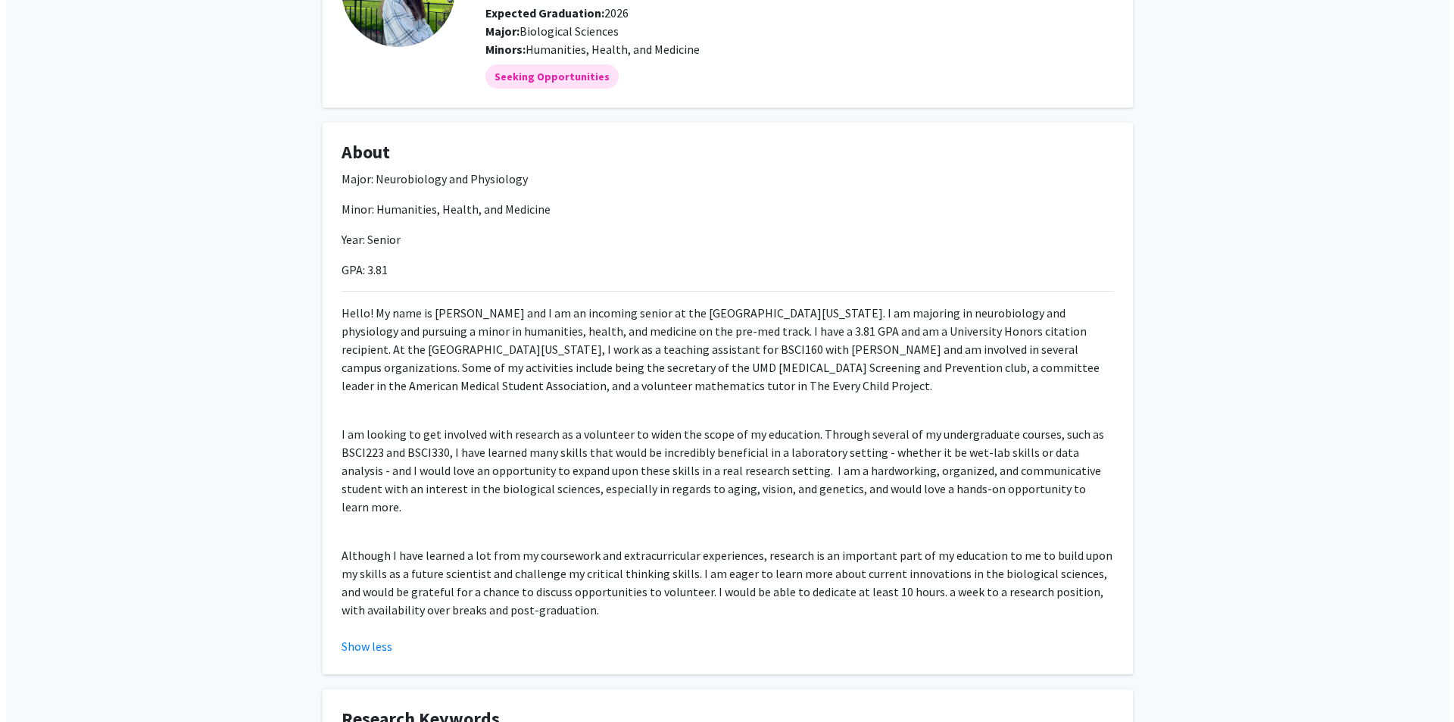
scroll to position [442, 0]
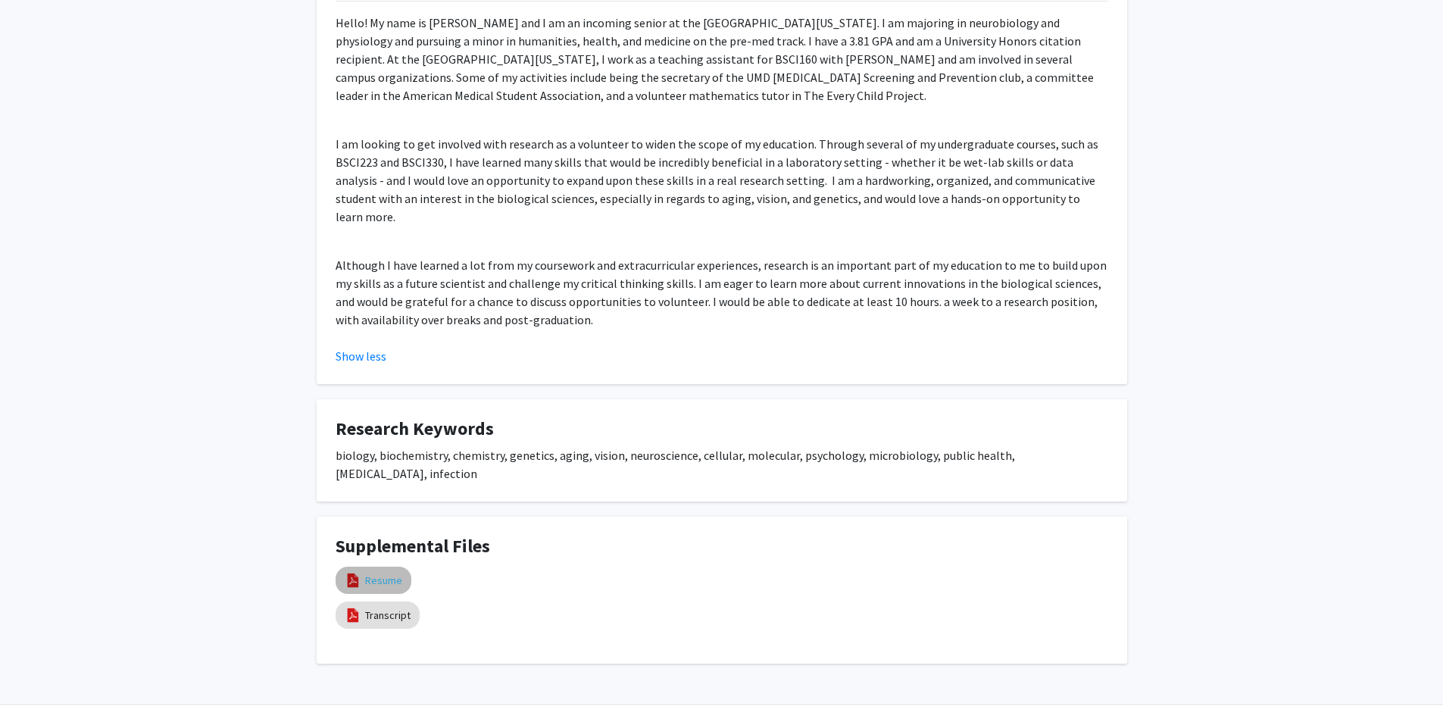
click at [373, 573] on link "Resume" at bounding box center [383, 581] width 37 height 16
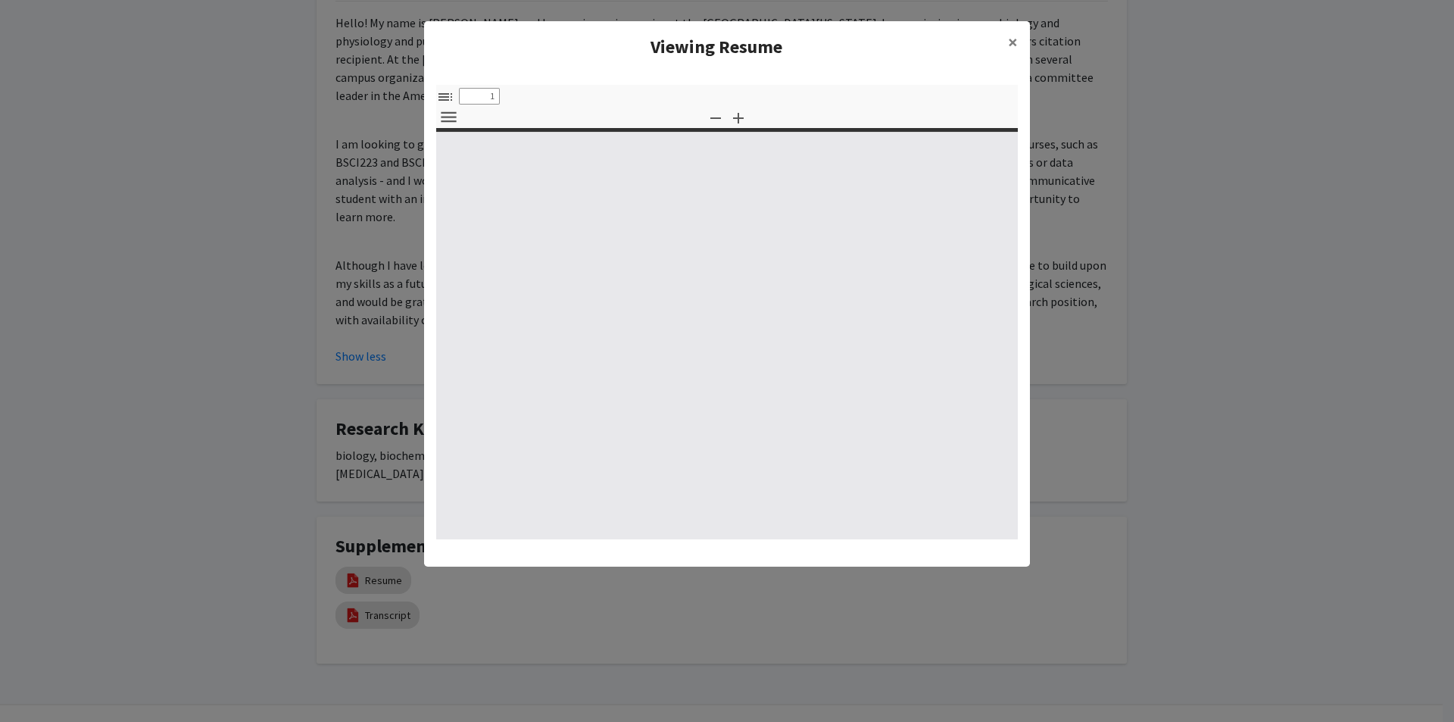
select select "custom"
type input "0"
select select "custom"
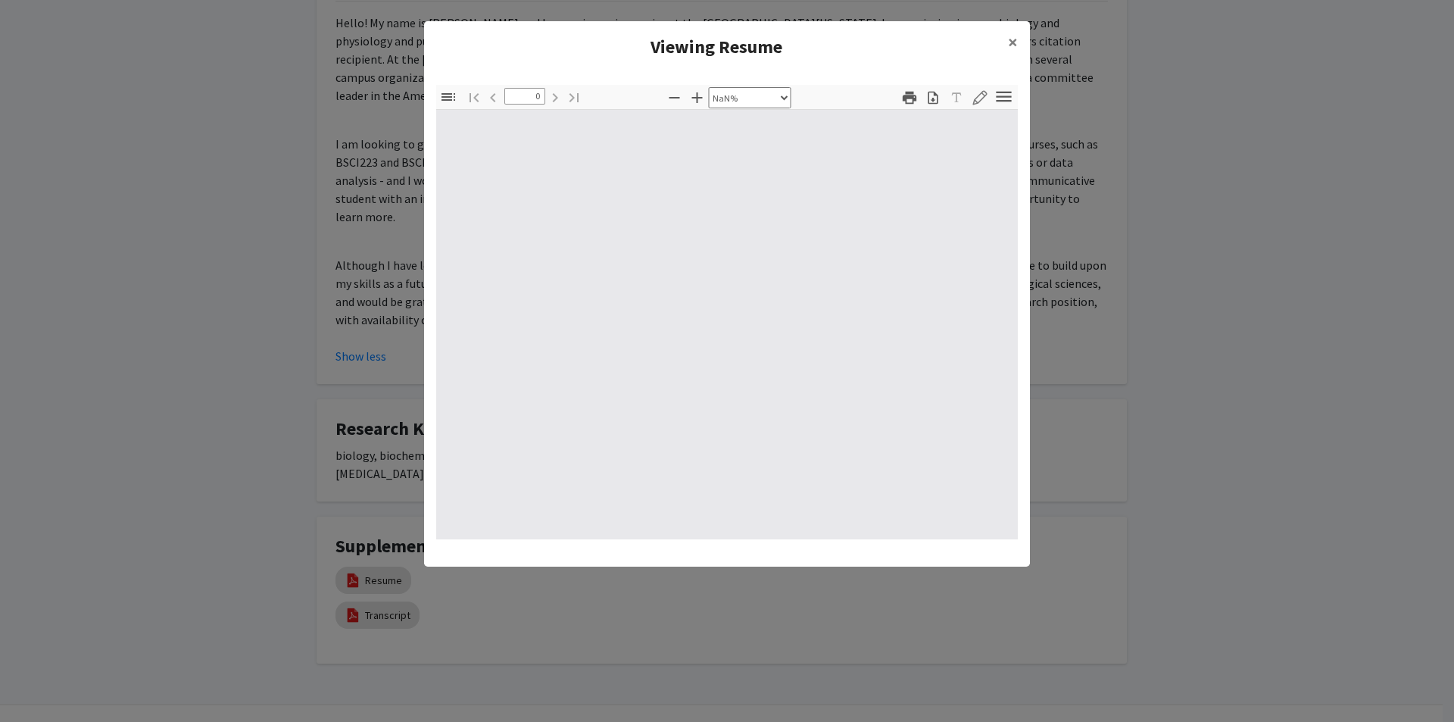
type input "1"
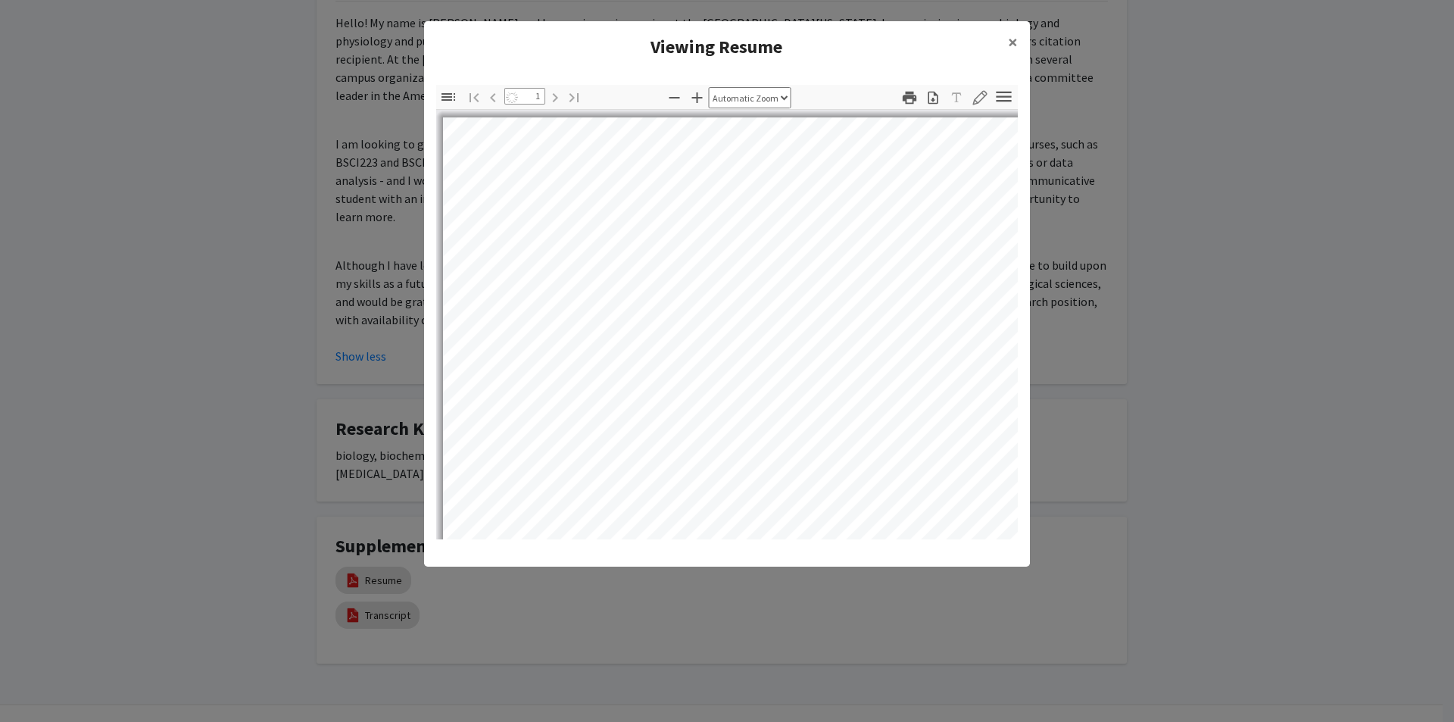
select select "auto"
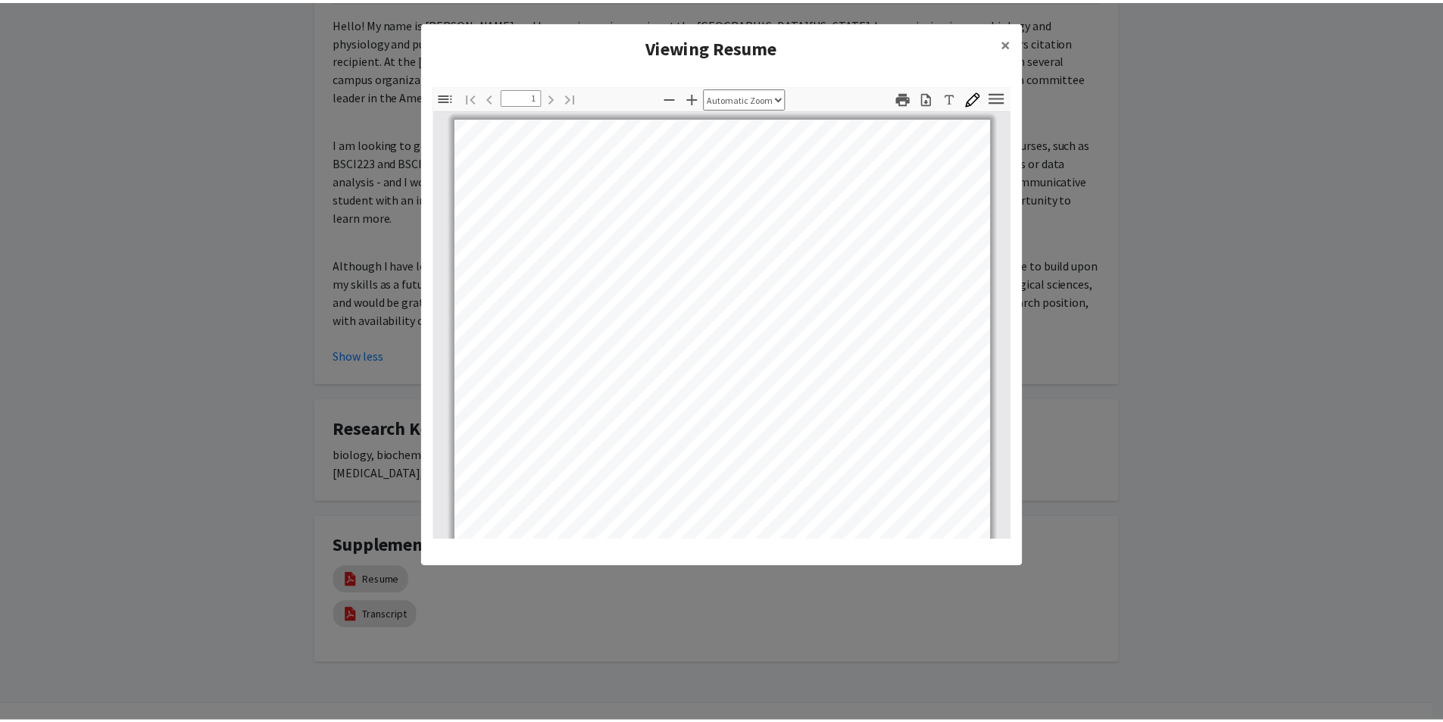
scroll to position [284, 0]
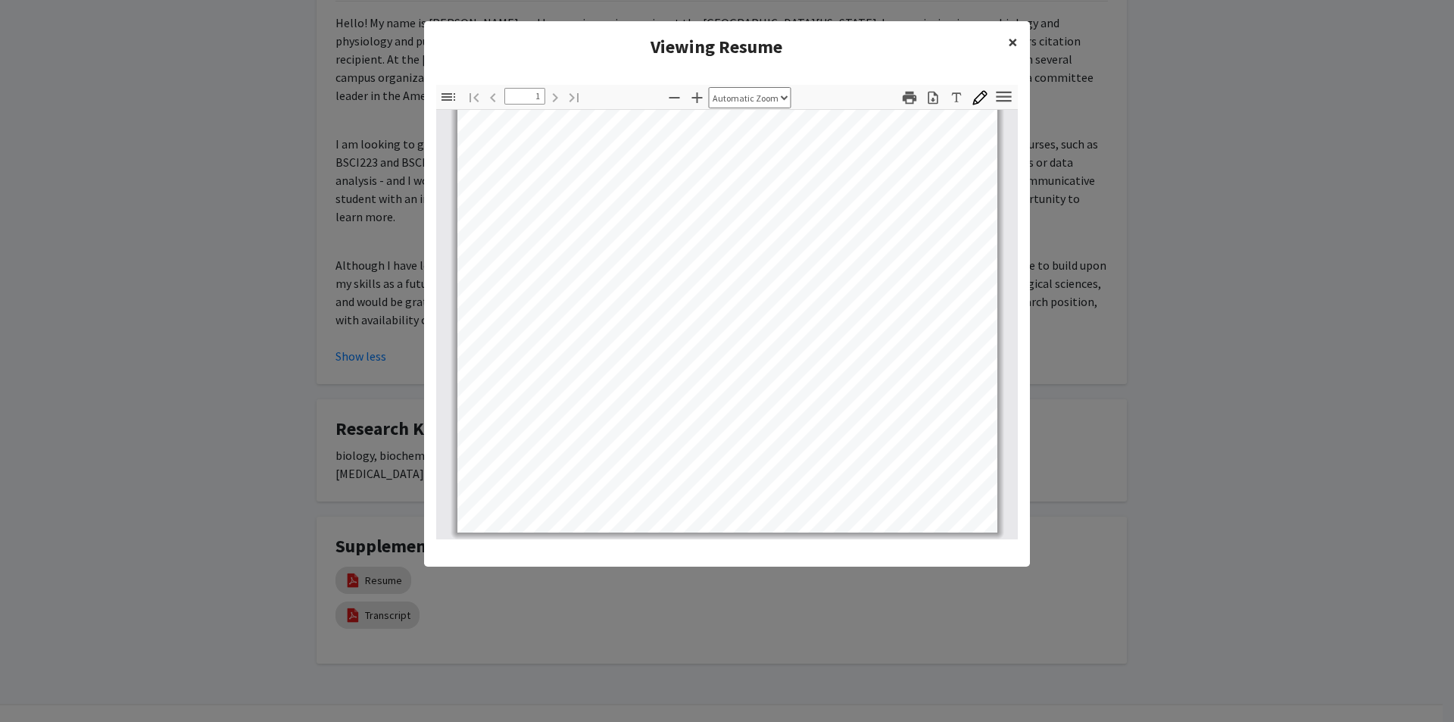
click at [1009, 48] on span "×" at bounding box center [1013, 41] width 10 height 23
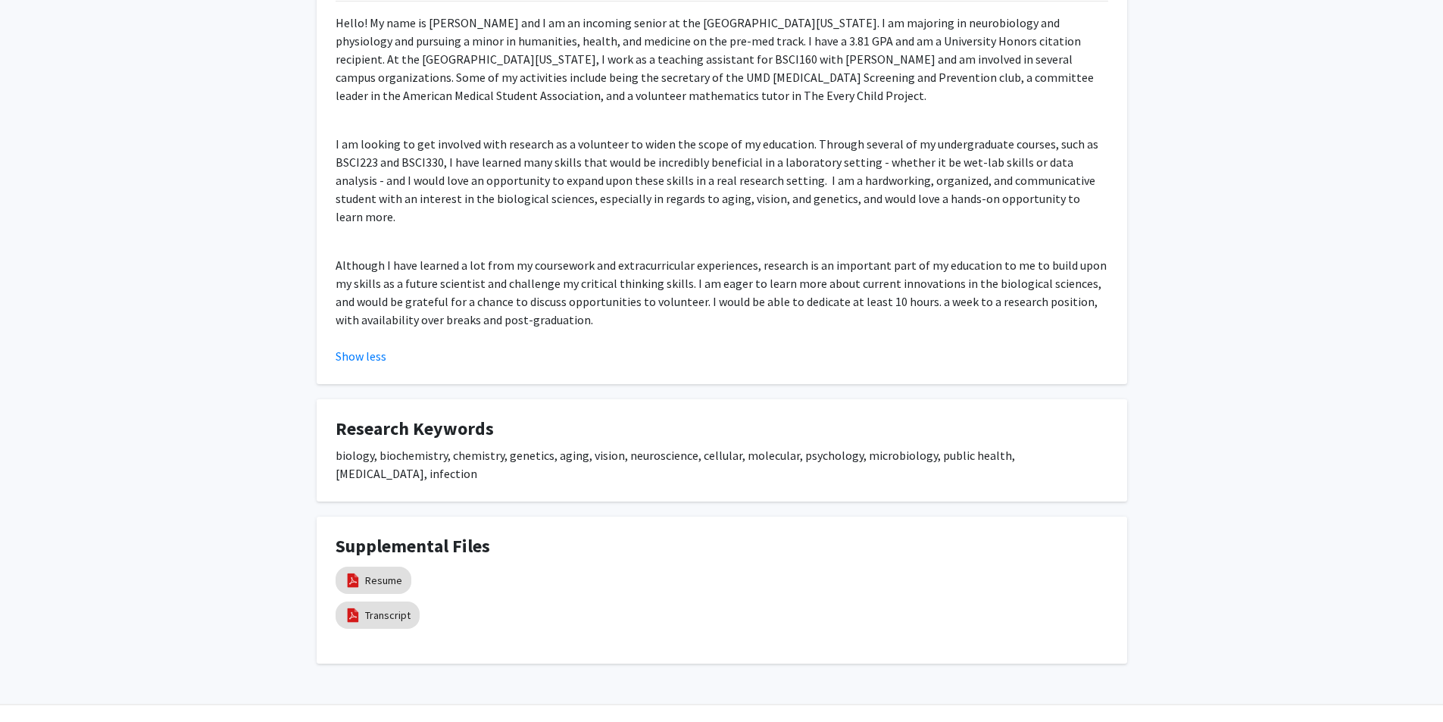
scroll to position [0, 0]
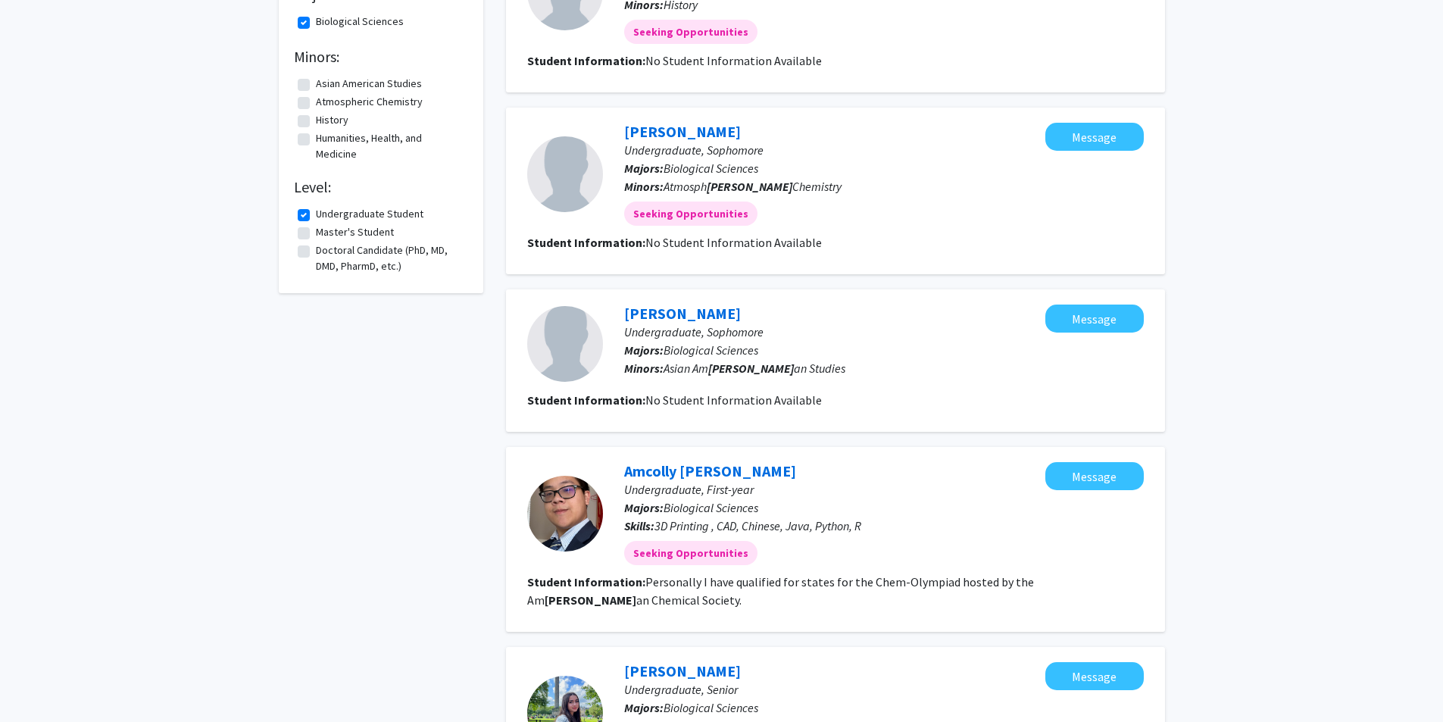
scroll to position [379, 0]
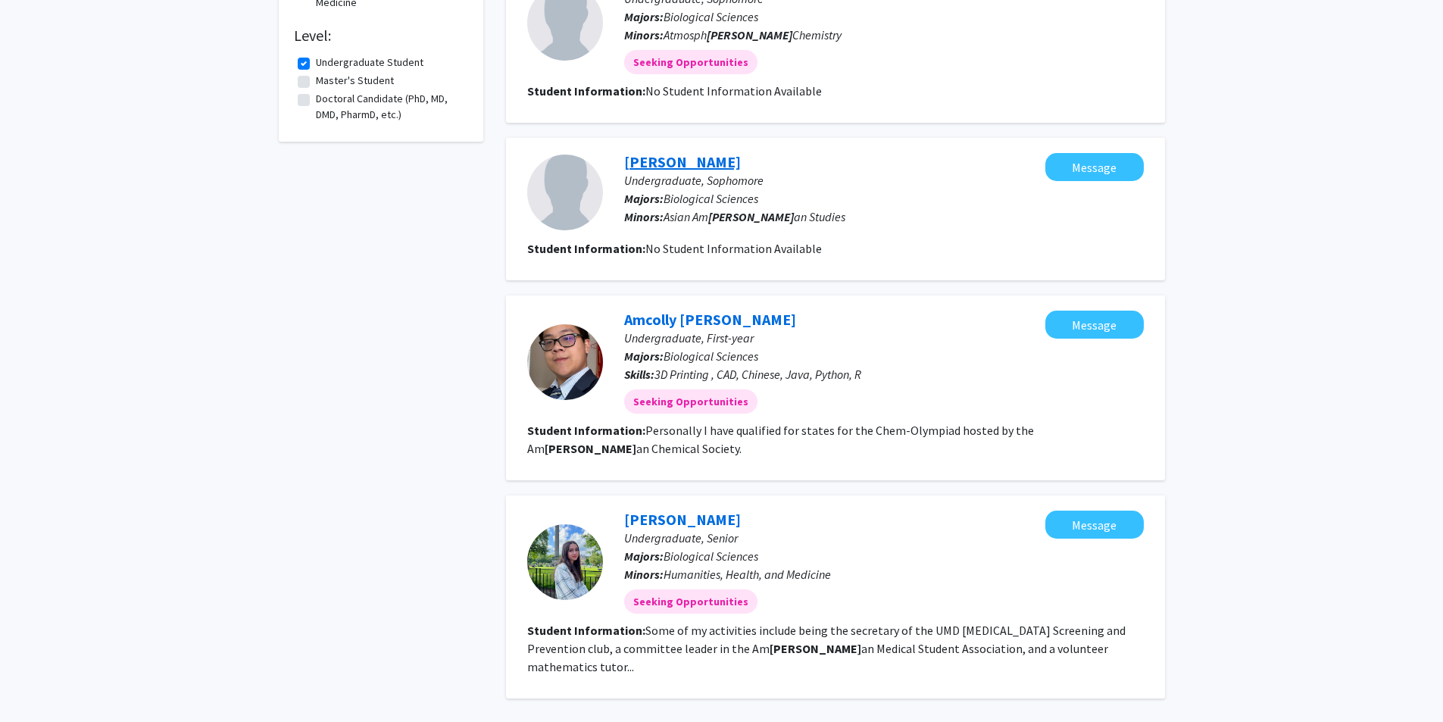
click at [679, 167] on link "[PERSON_NAME]" at bounding box center [682, 161] width 117 height 19
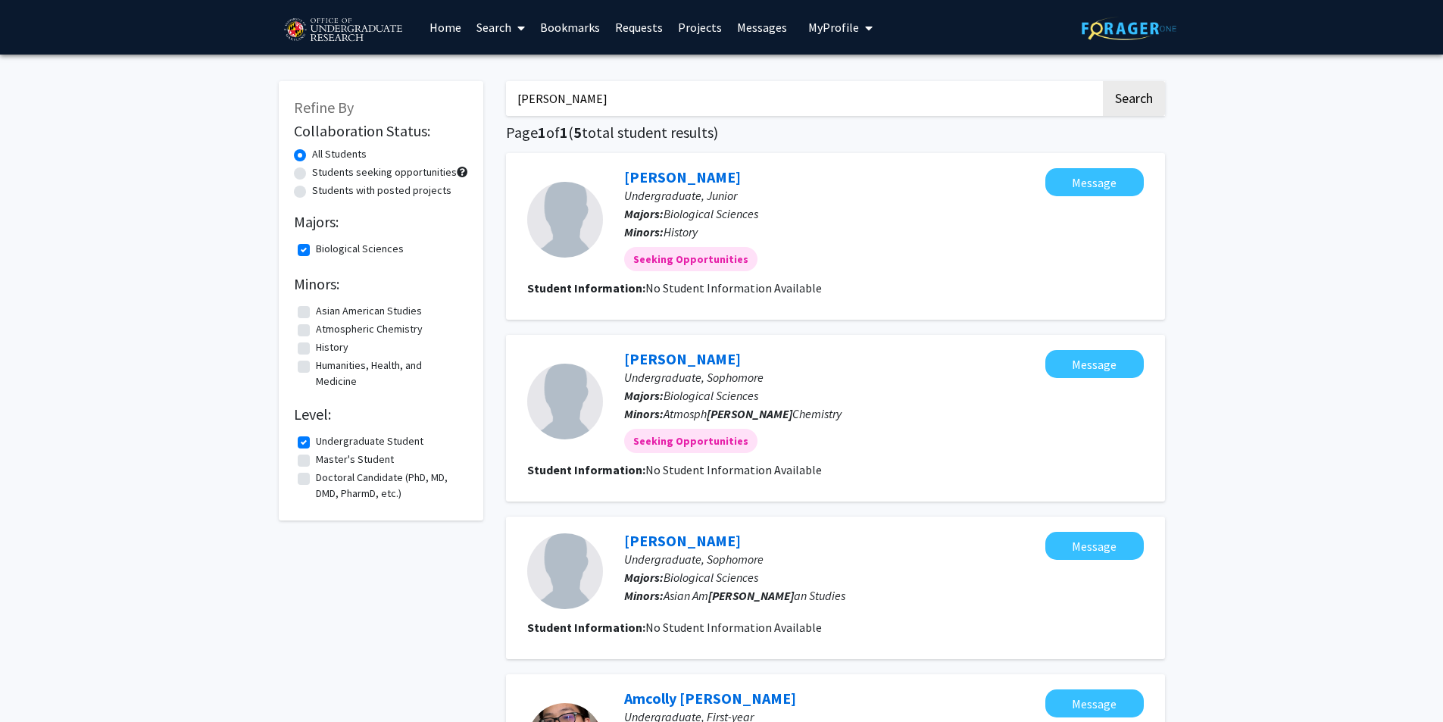
click at [316, 250] on label "Biological Sciences" at bounding box center [360, 249] width 88 height 16
click at [316, 250] on input "Biological Sciences" at bounding box center [321, 246] width 10 height 10
checkbox input "false"
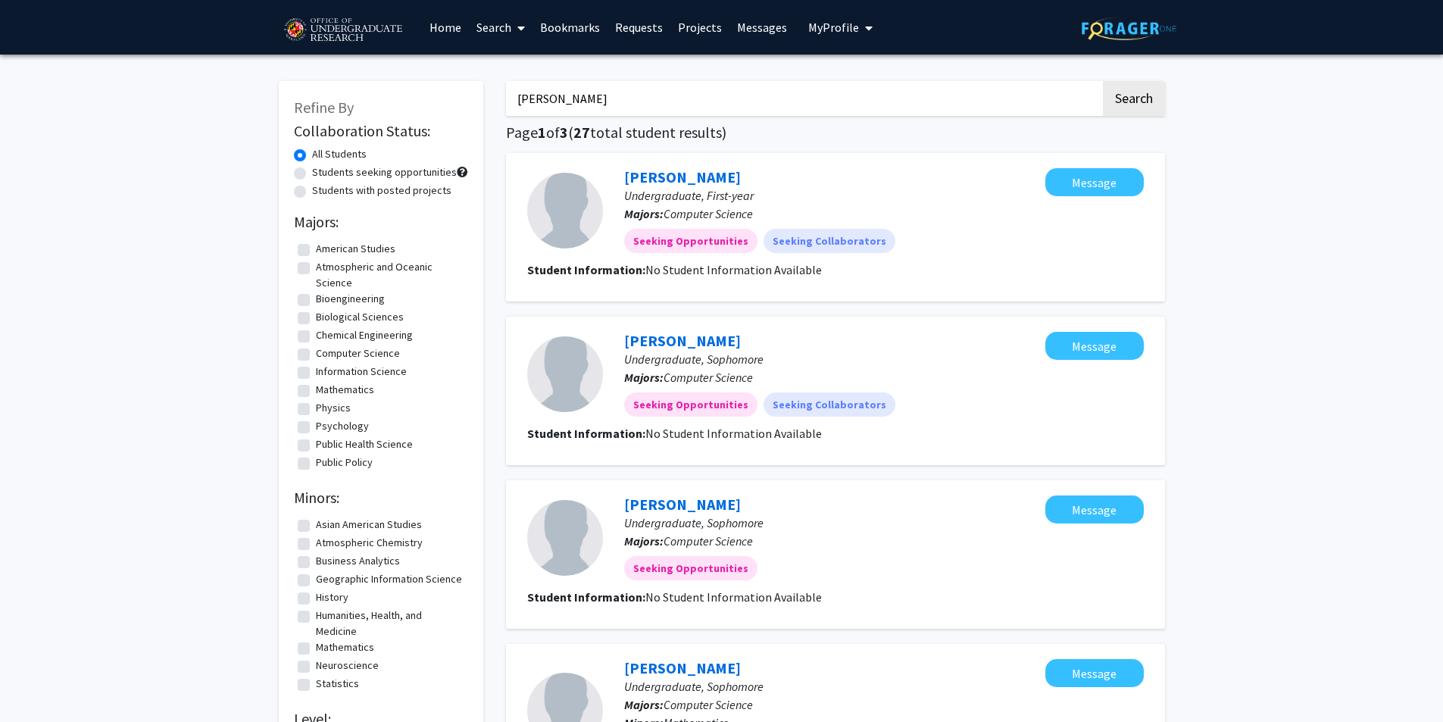
click at [486, 27] on link "Search" at bounding box center [501, 27] width 64 height 53
click at [507, 68] on span "Faculty/Staff" at bounding box center [524, 70] width 111 height 30
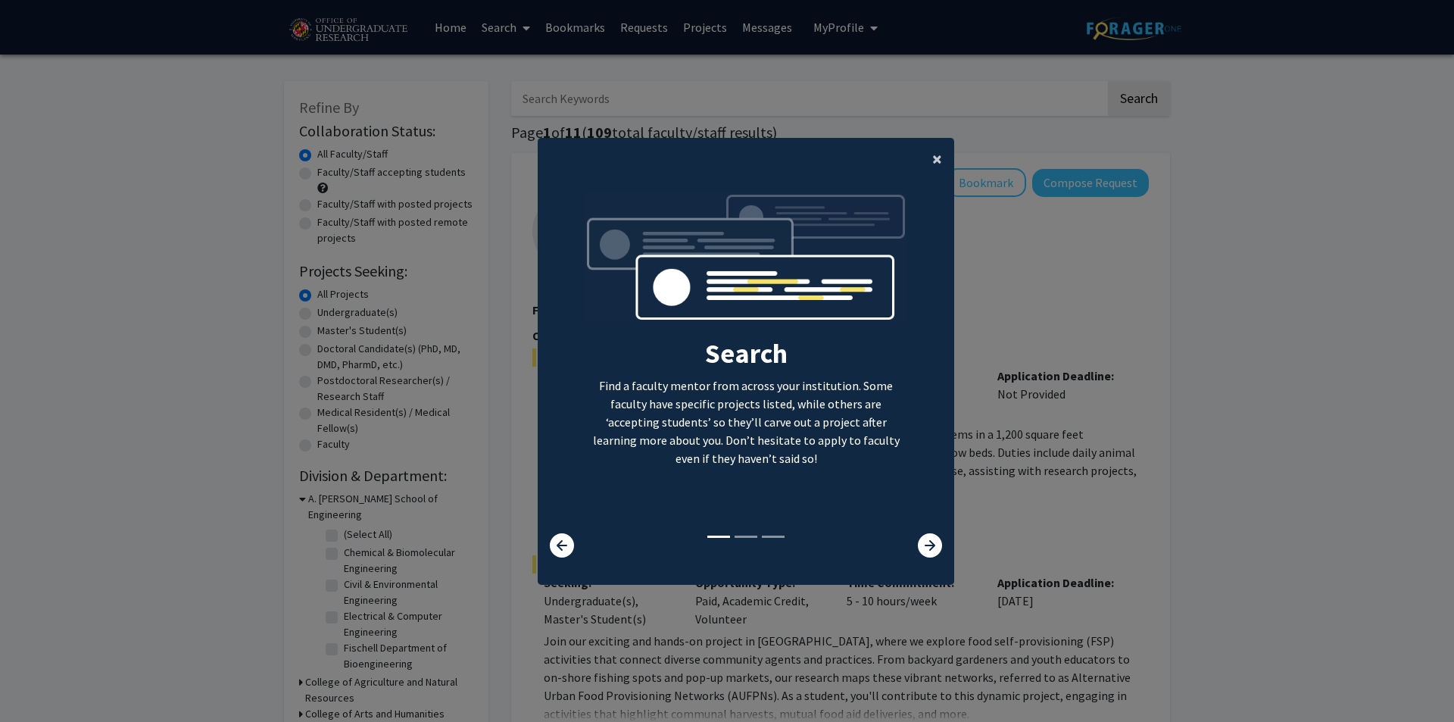
click at [932, 156] on span "×" at bounding box center [937, 158] width 10 height 23
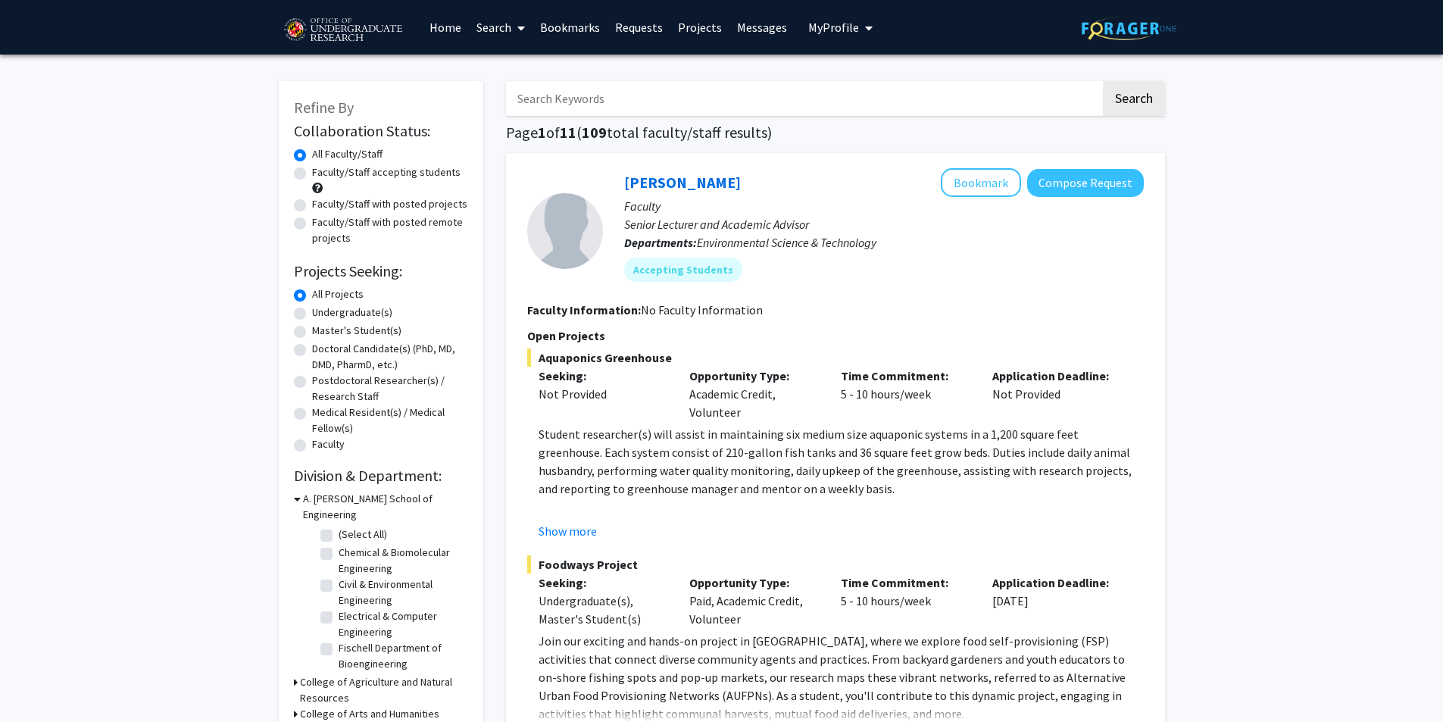
click at [312, 171] on label "Faculty/Staff accepting students" at bounding box center [386, 172] width 148 height 16
click at [312, 171] on input "Faculty/Staff accepting students" at bounding box center [317, 169] width 10 height 10
radio input "true"
click at [312, 314] on label "Undergraduate(s)" at bounding box center [352, 312] width 80 height 16
click at [312, 314] on input "Undergraduate(s)" at bounding box center [317, 309] width 10 height 10
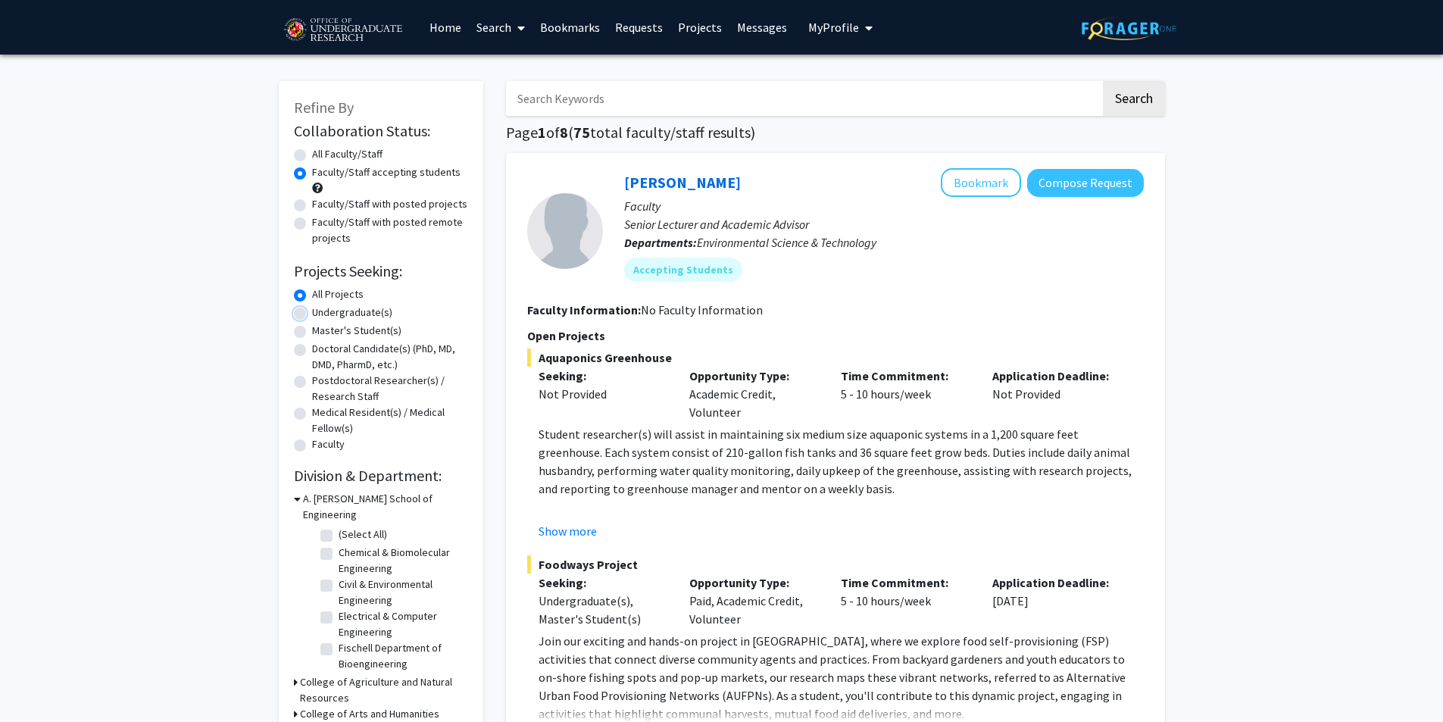
radio input "true"
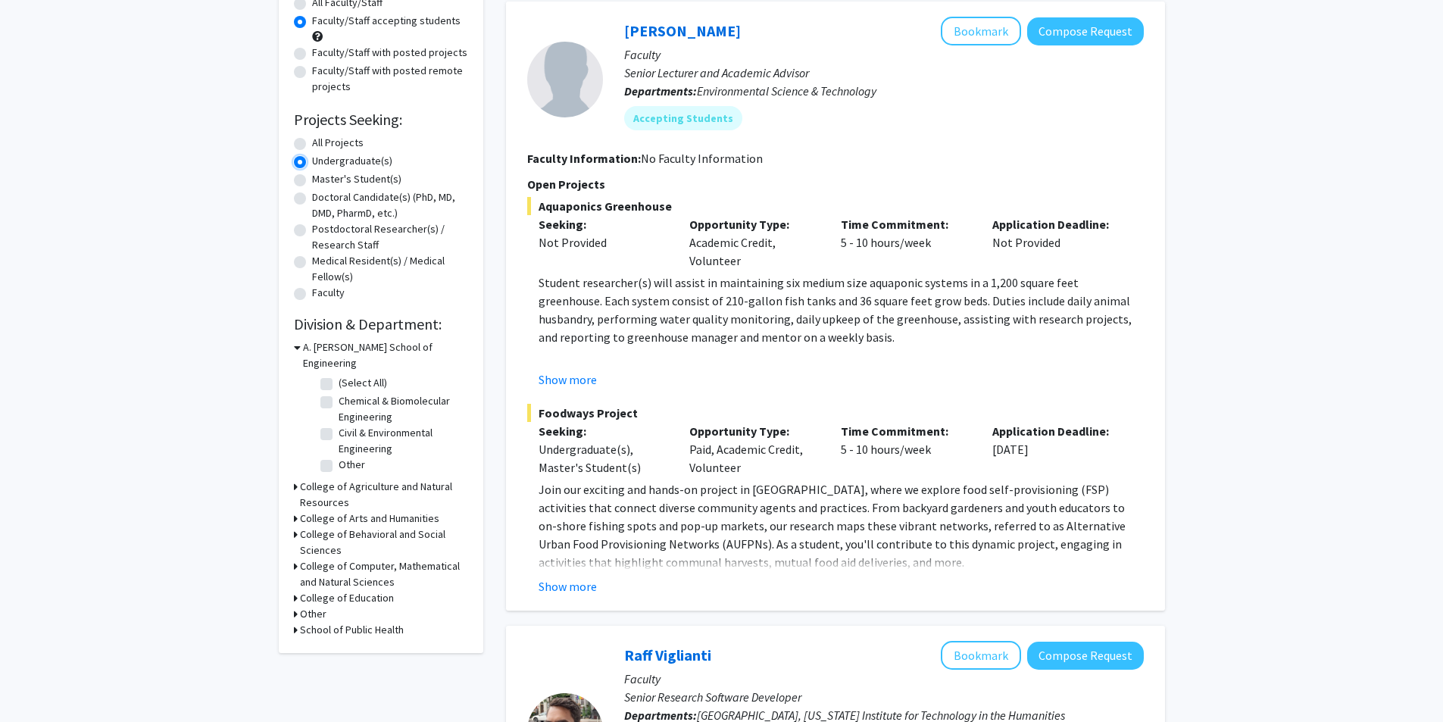
scroll to position [227, 0]
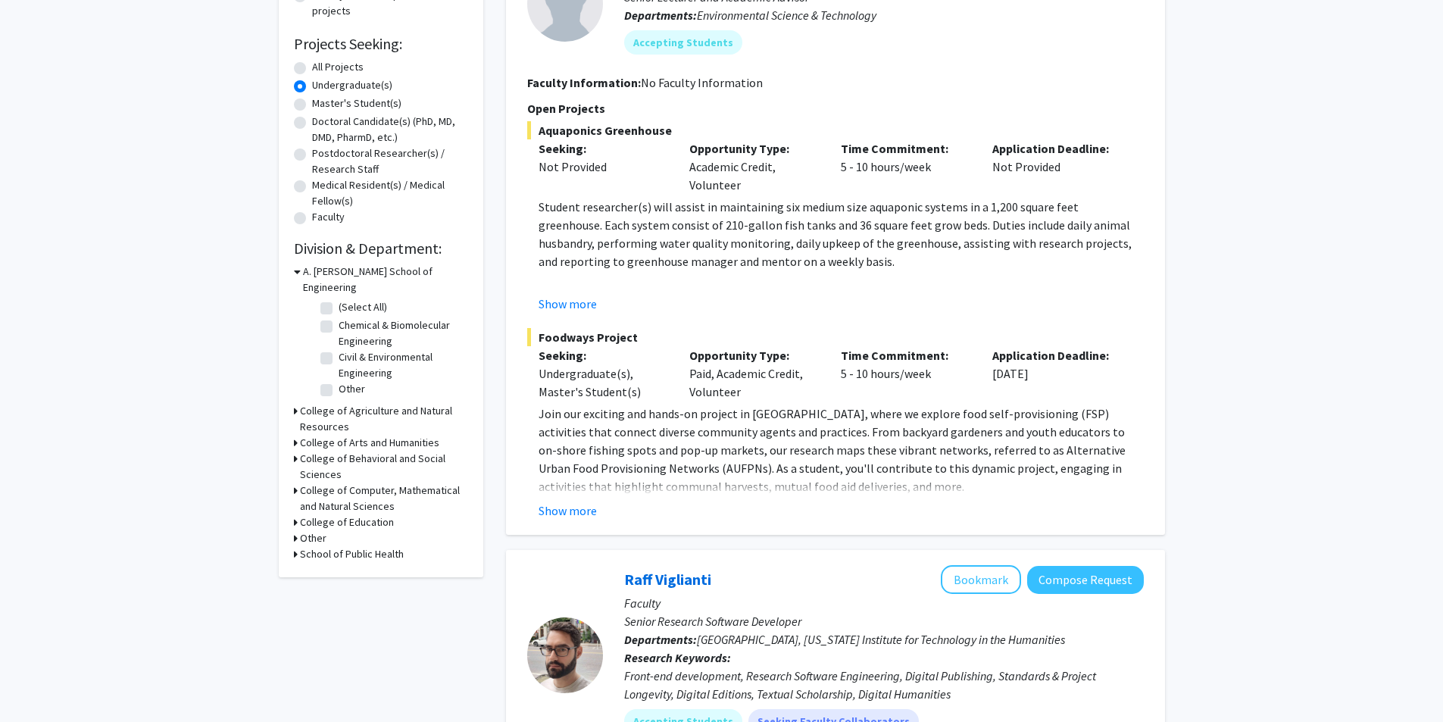
click at [362, 483] on h3 "College of Computer, Mathematical and Natural Sciences" at bounding box center [384, 499] width 168 height 32
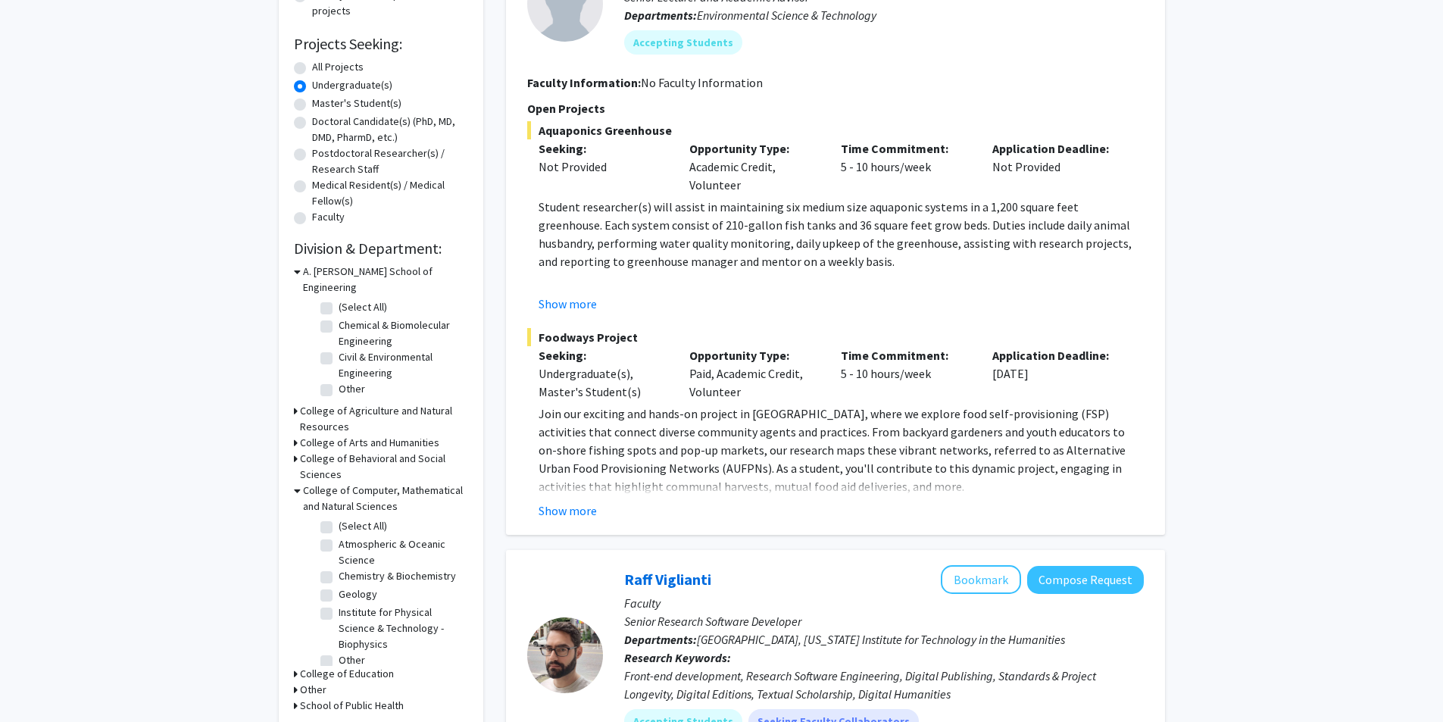
click at [339, 568] on label "Chemistry & Biochemistry" at bounding box center [397, 576] width 117 height 16
click at [339, 568] on input "Chemistry & Biochemistry" at bounding box center [344, 573] width 10 height 10
checkbox input "true"
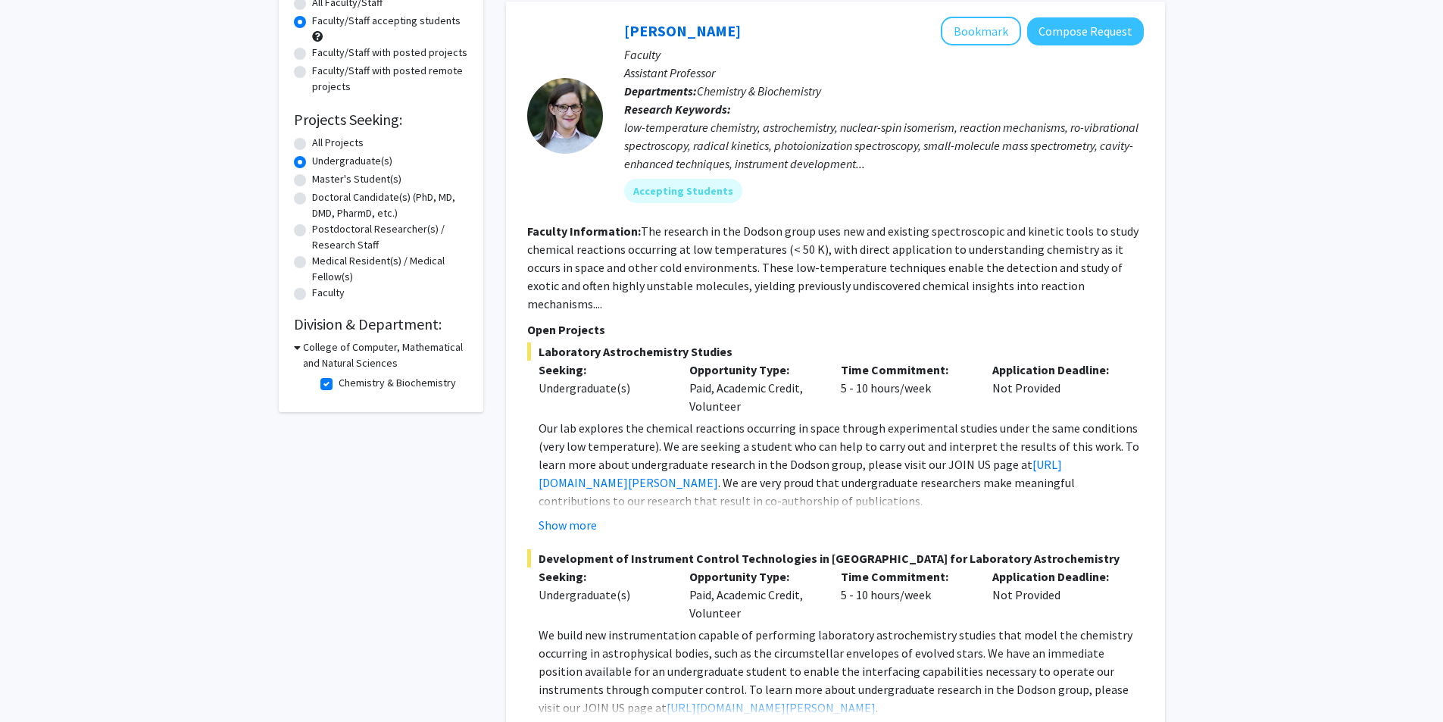
scroll to position [335, 0]
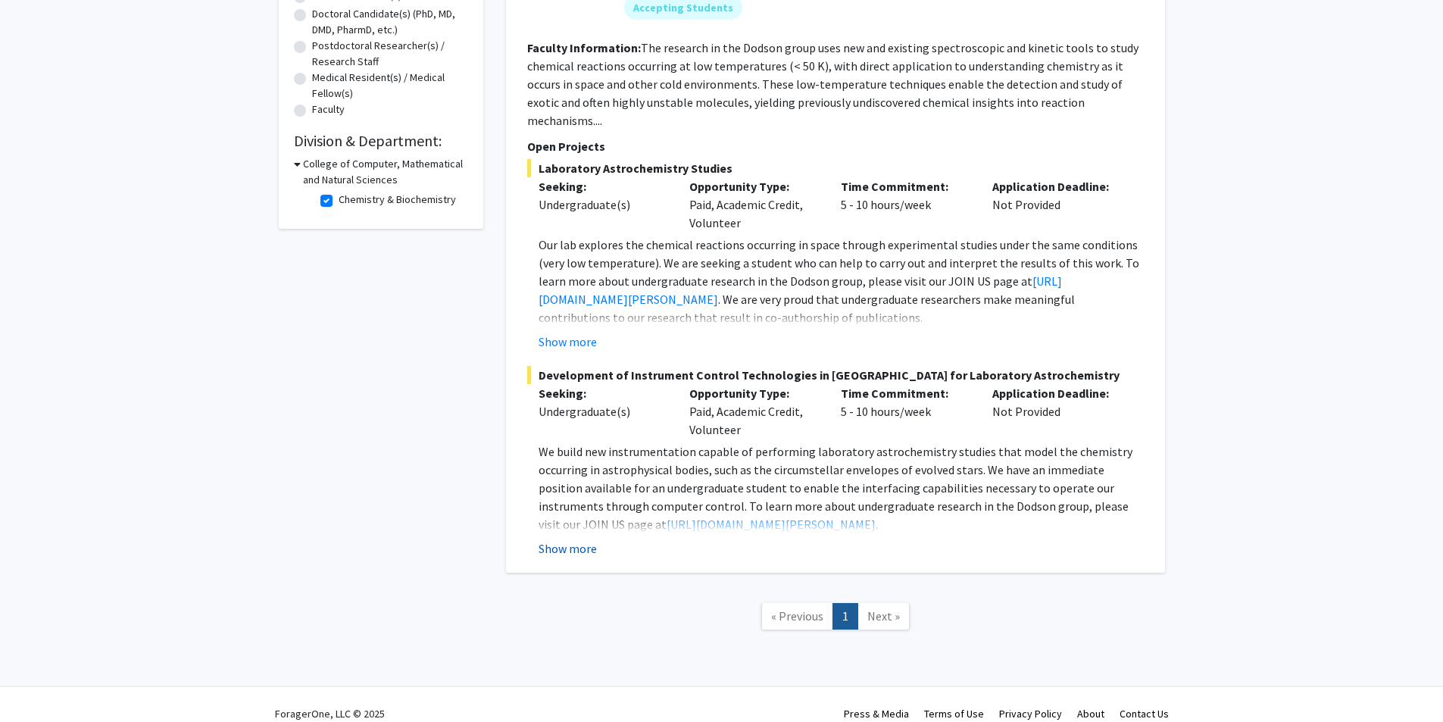
click at [589, 539] on button "Show more" at bounding box center [568, 548] width 58 height 18
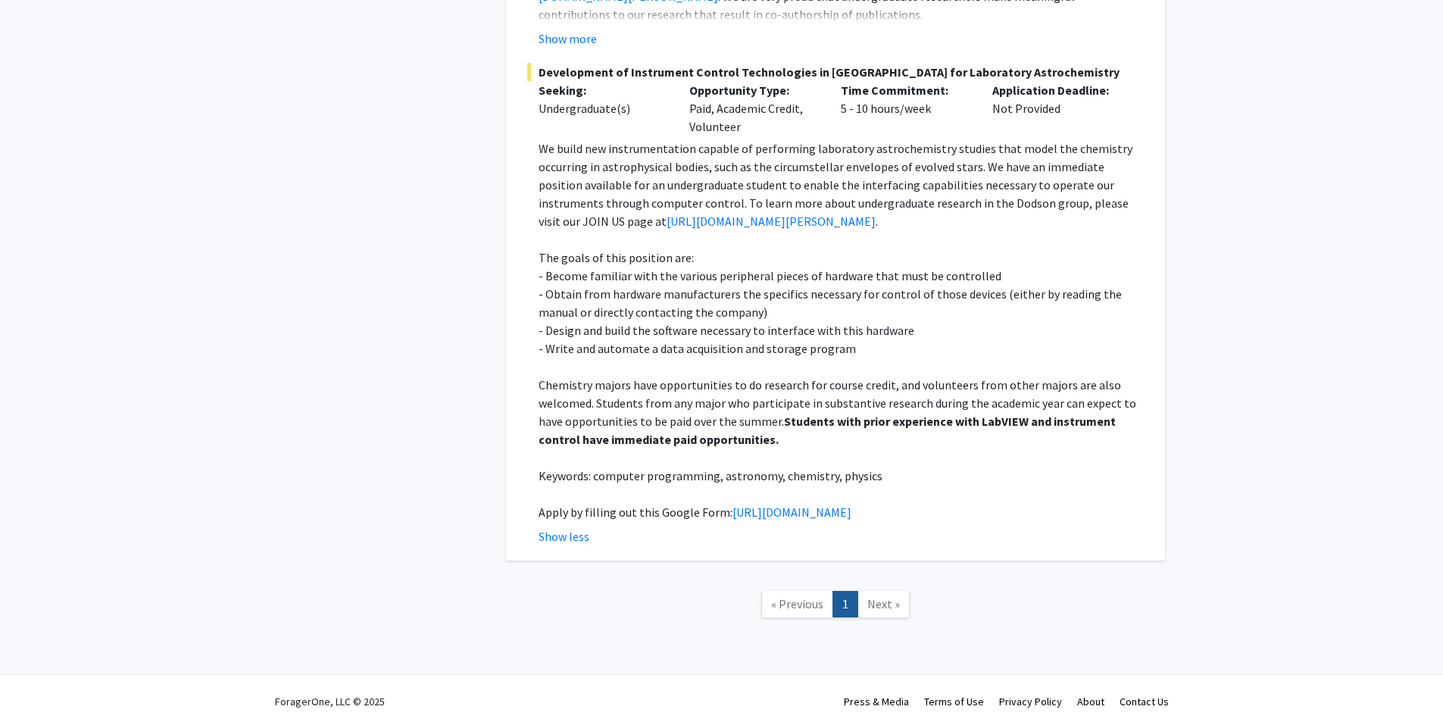
scroll to position [662, 0]
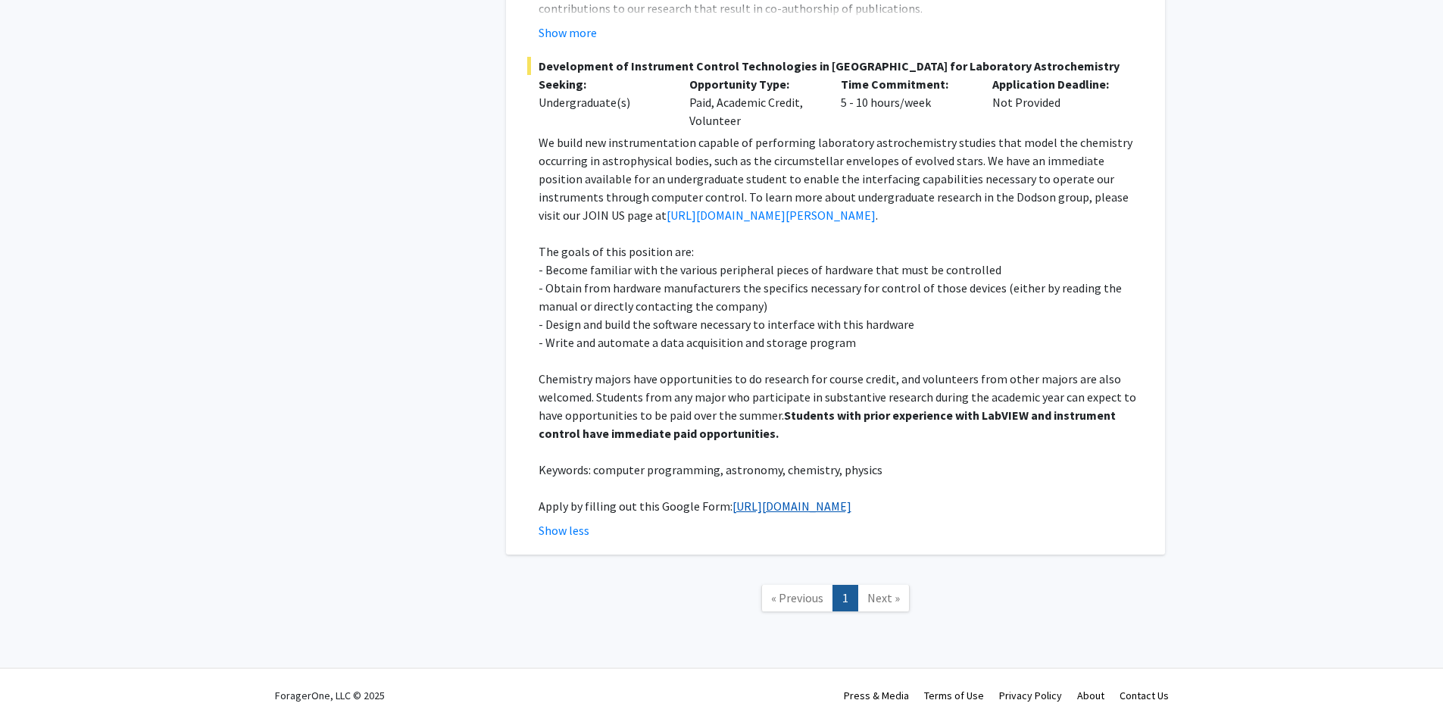
click at [732, 498] on link "[URL][DOMAIN_NAME]" at bounding box center [791, 505] width 119 height 15
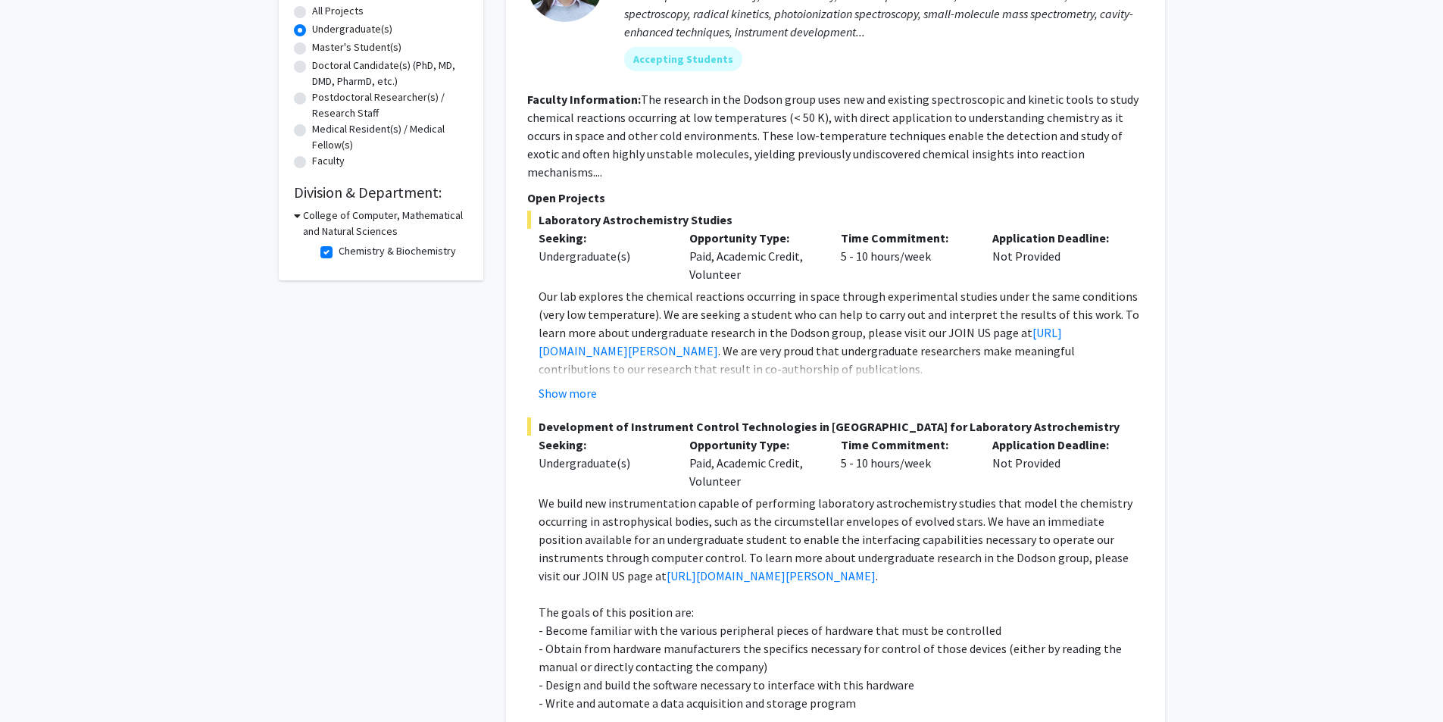
scroll to position [56, 0]
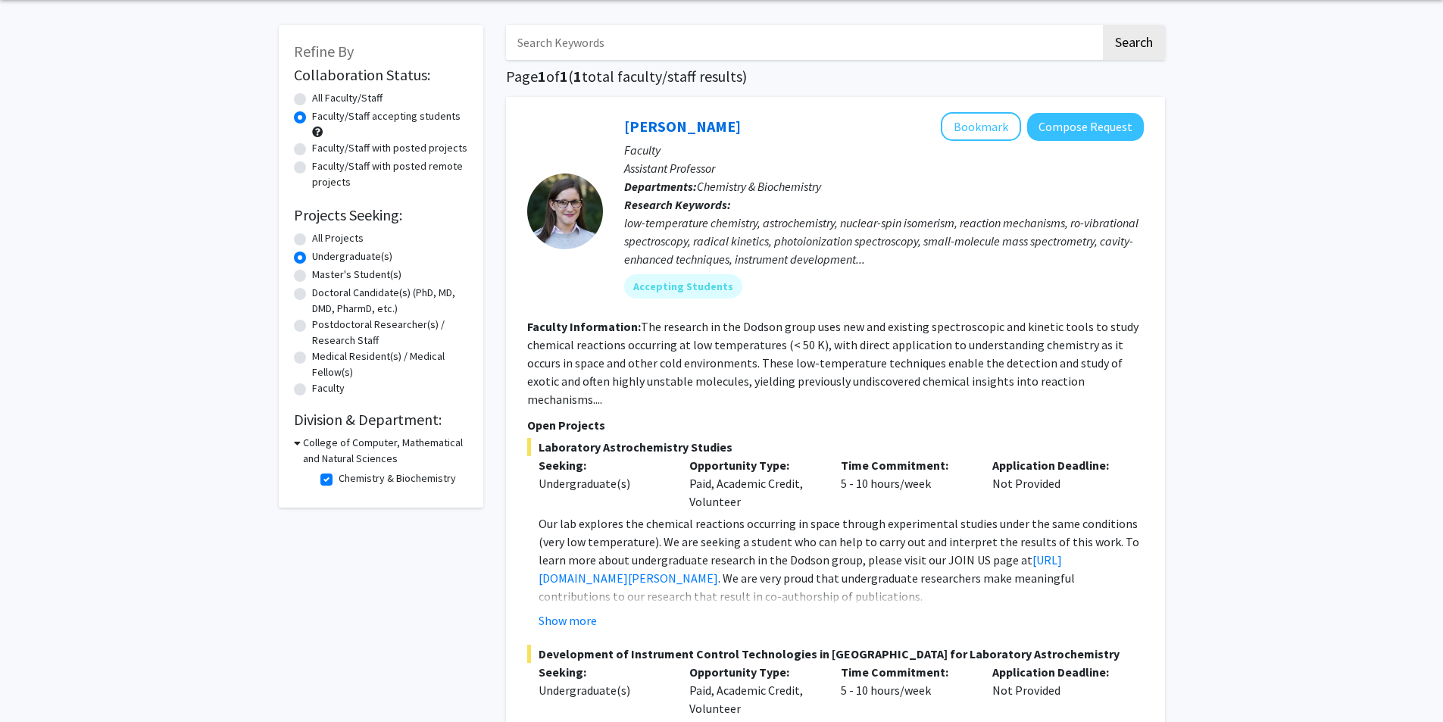
click at [339, 479] on label "Chemistry & Biochemistry" at bounding box center [397, 478] width 117 height 16
click at [339, 479] on input "Chemistry & Biochemistry" at bounding box center [344, 475] width 10 height 10
checkbox input "false"
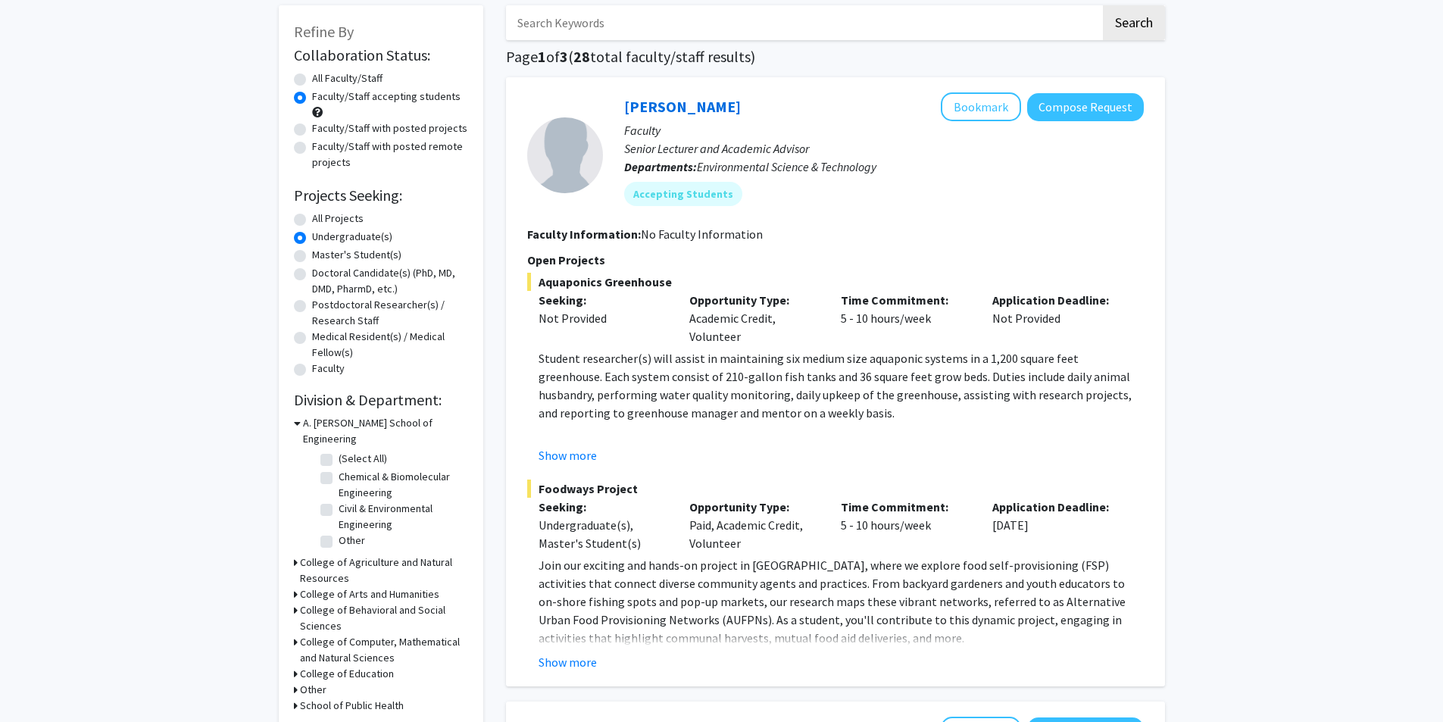
scroll to position [227, 0]
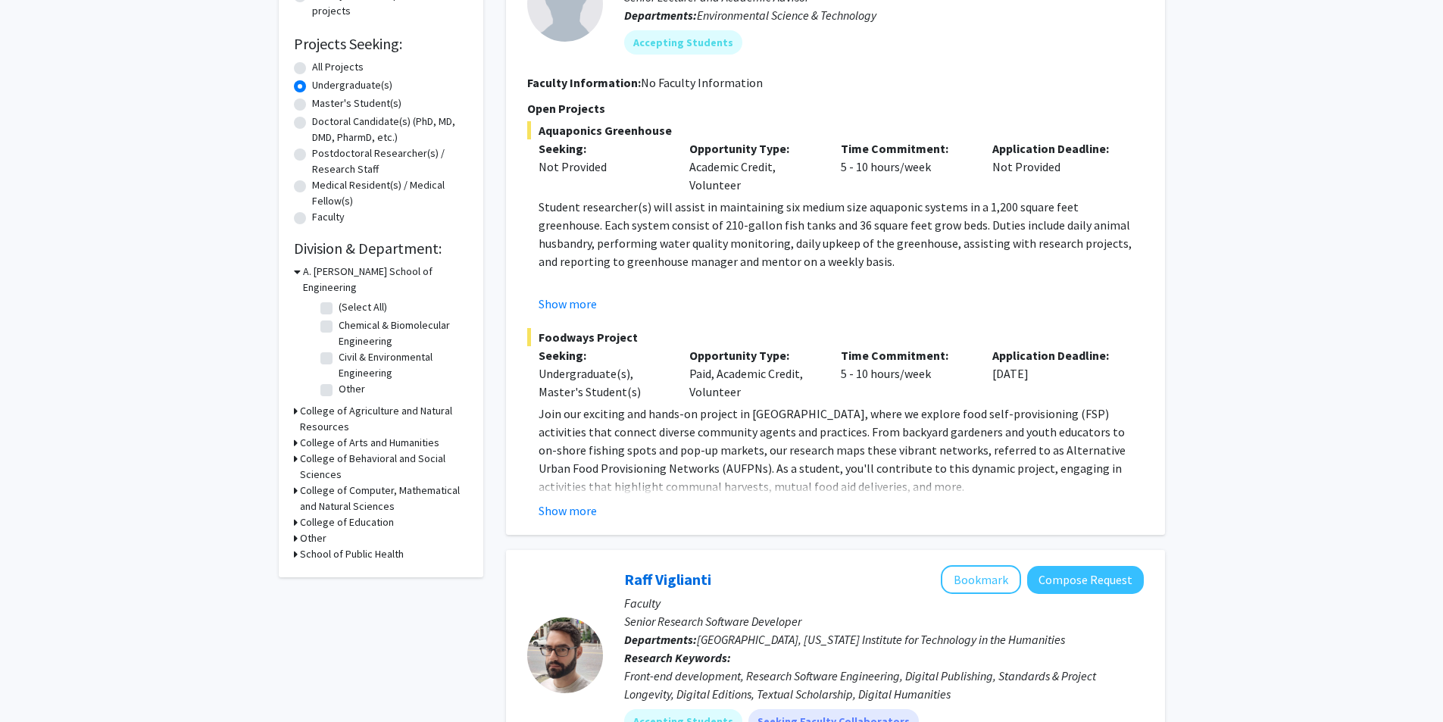
click at [354, 483] on h3 "College of Computer, Mathematical and Natural Sciences" at bounding box center [384, 499] width 168 height 32
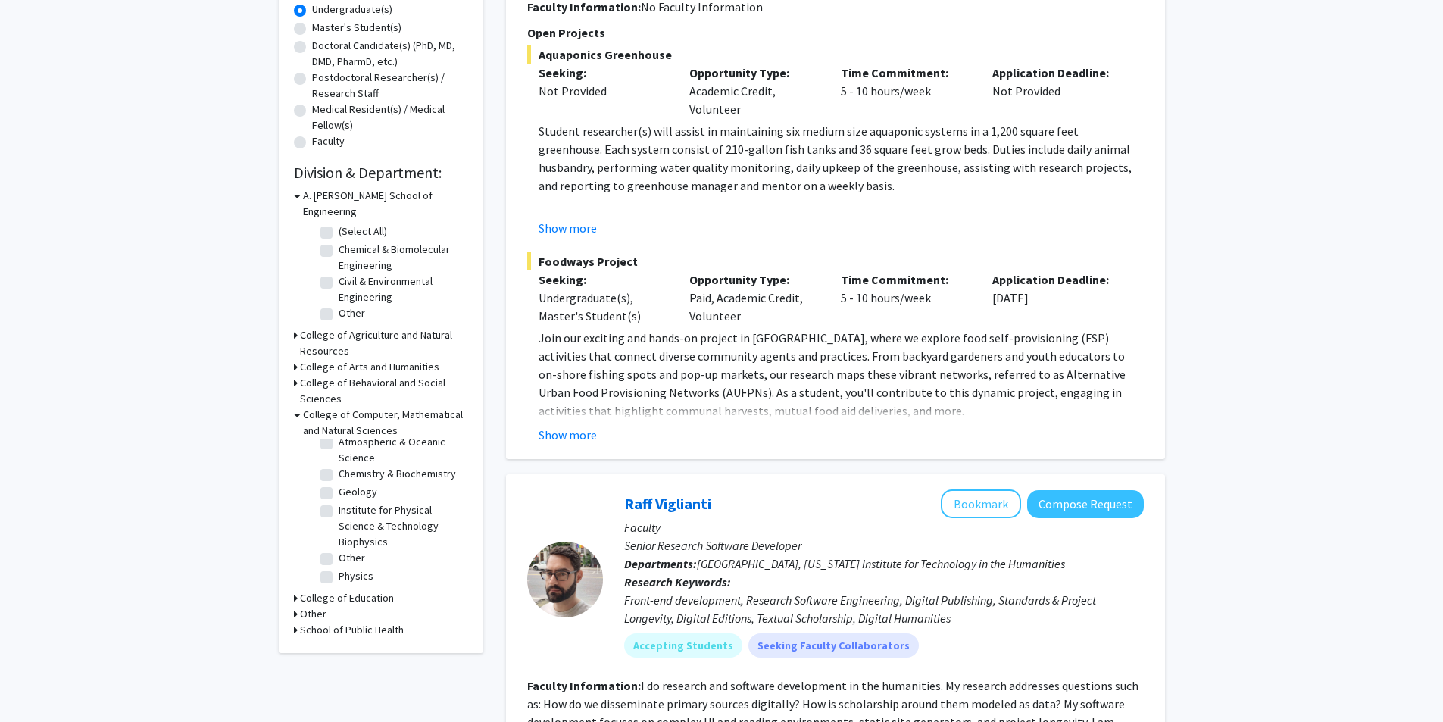
scroll to position [379, 0]
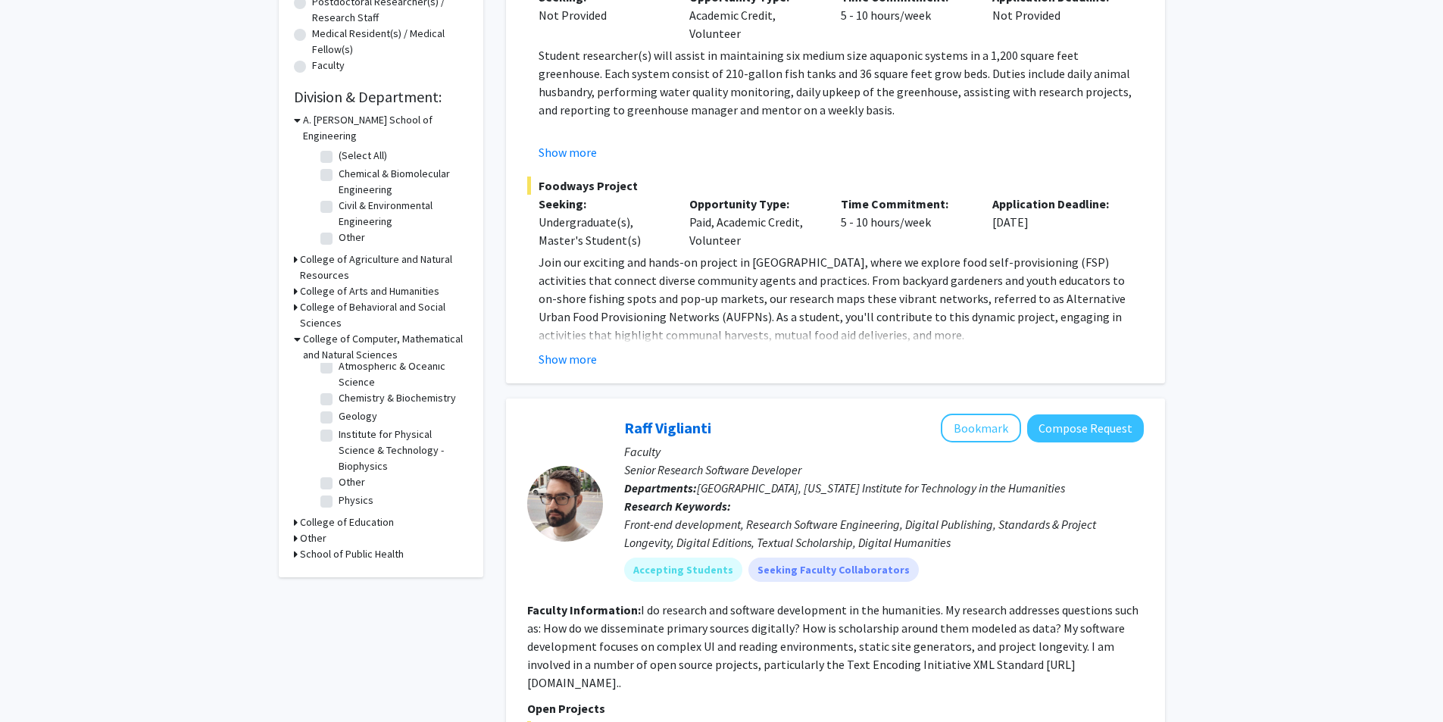
click at [339, 474] on label "Other" at bounding box center [352, 482] width 27 height 16
click at [339, 474] on input "Other" at bounding box center [344, 479] width 10 height 10
checkbox input "true"
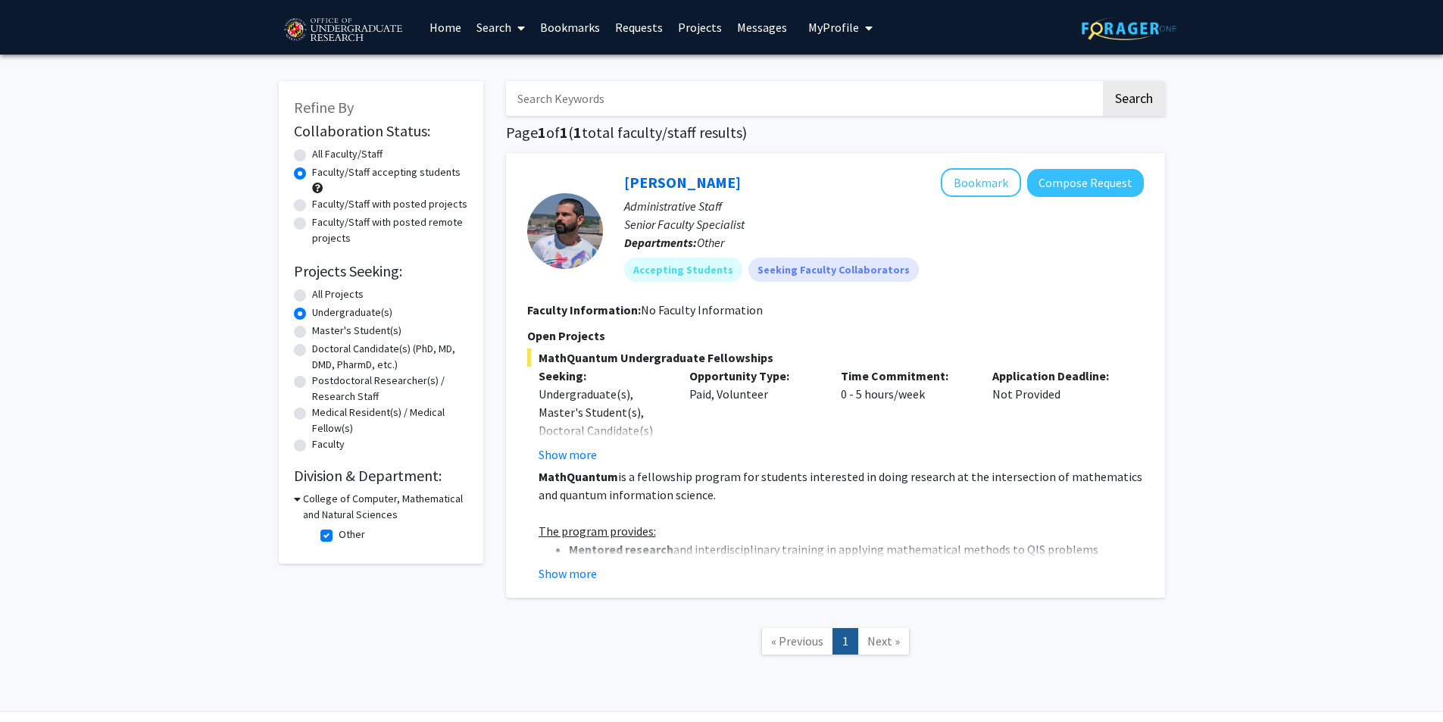
click at [339, 534] on label "Other" at bounding box center [352, 534] width 27 height 16
click at [339, 534] on input "Other" at bounding box center [344, 531] width 10 height 10
checkbox input "false"
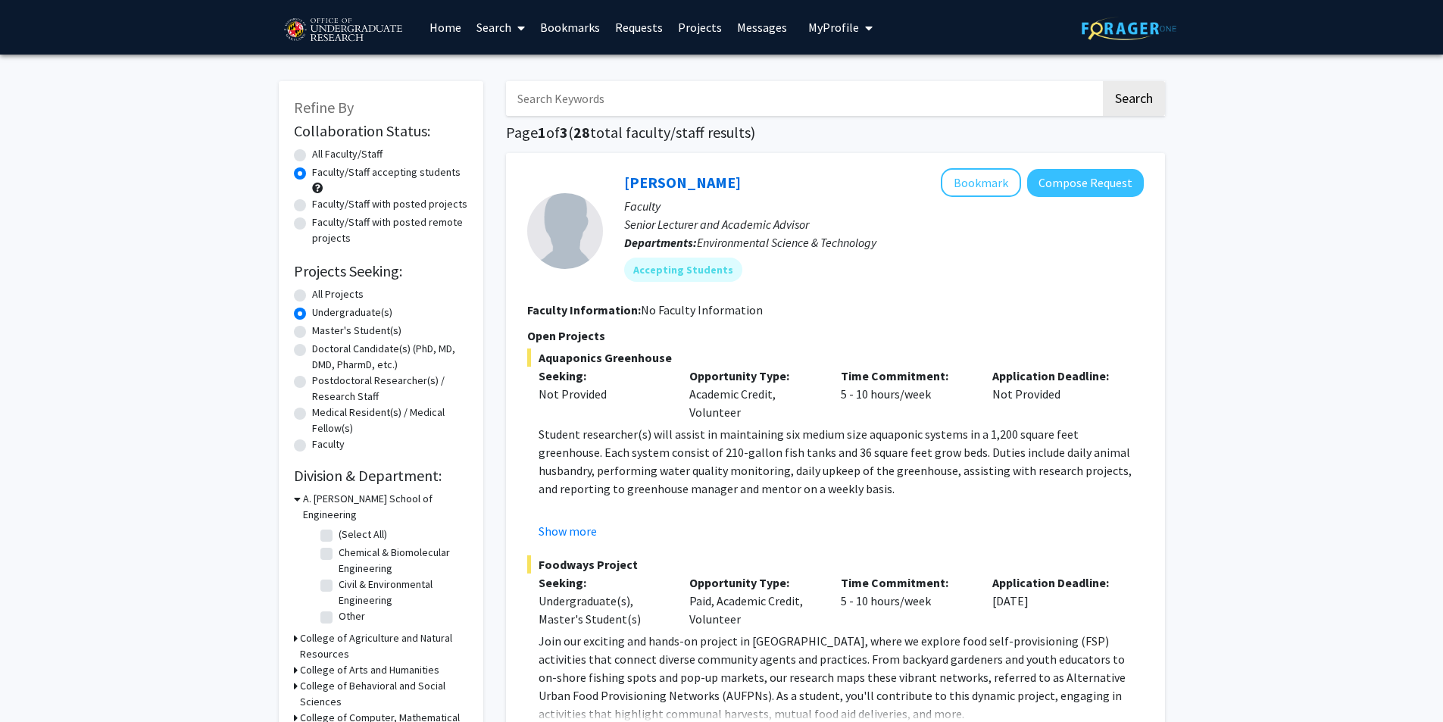
scroll to position [76, 0]
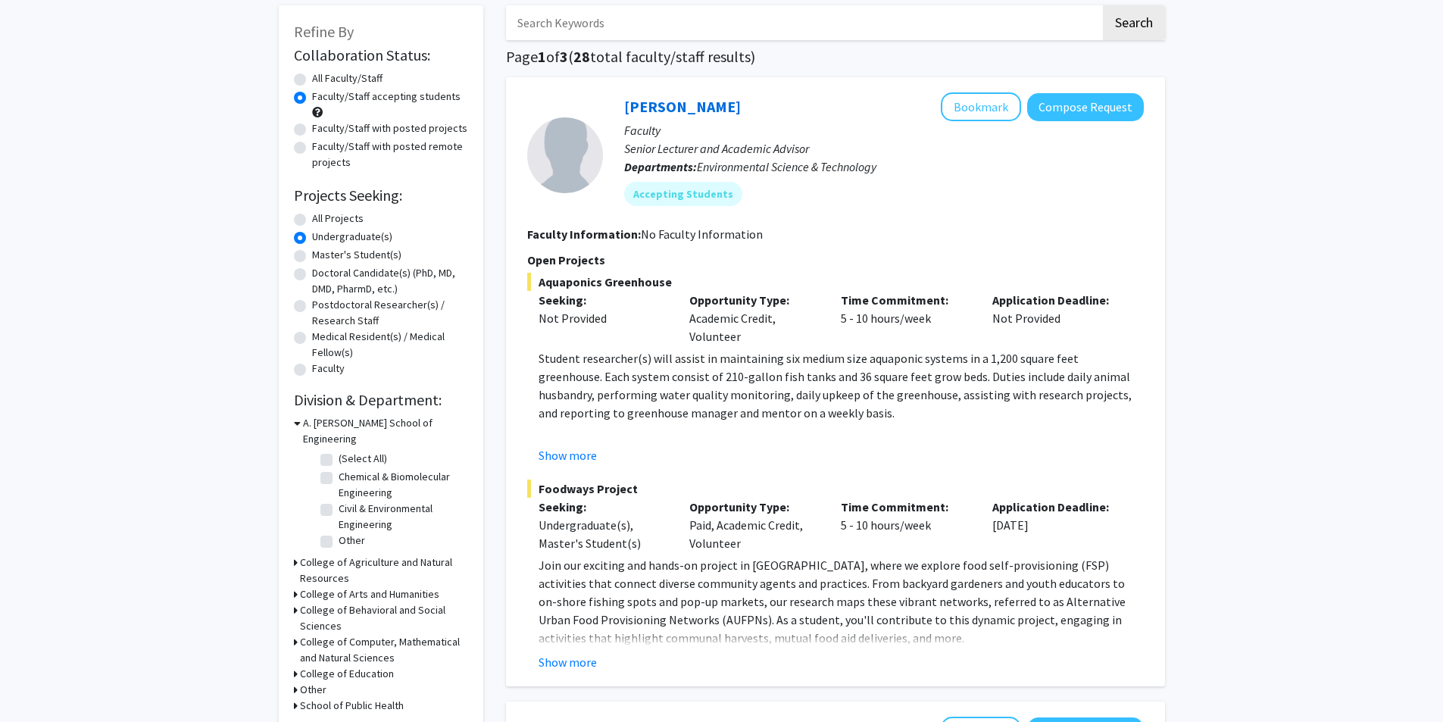
click at [304, 682] on h3 "Other" at bounding box center [313, 690] width 27 height 16
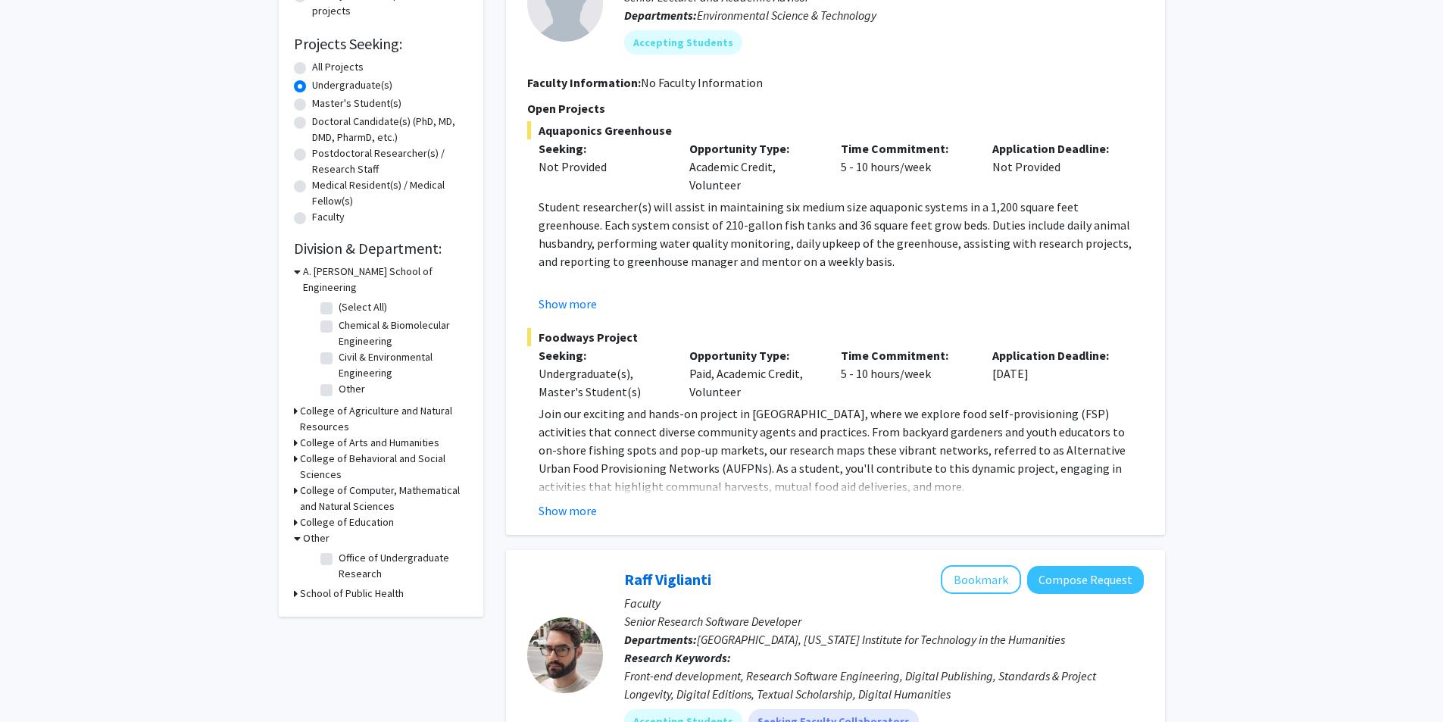
click at [339, 586] on h3 "School of Public Health" at bounding box center [352, 594] width 104 height 16
click at [339, 605] on label "Department of Global, Environmental, and Occupational Health" at bounding box center [402, 629] width 126 height 48
click at [339, 605] on input "Department of Global, Environmental, and Occupational Health" at bounding box center [344, 610] width 10 height 10
checkbox input "true"
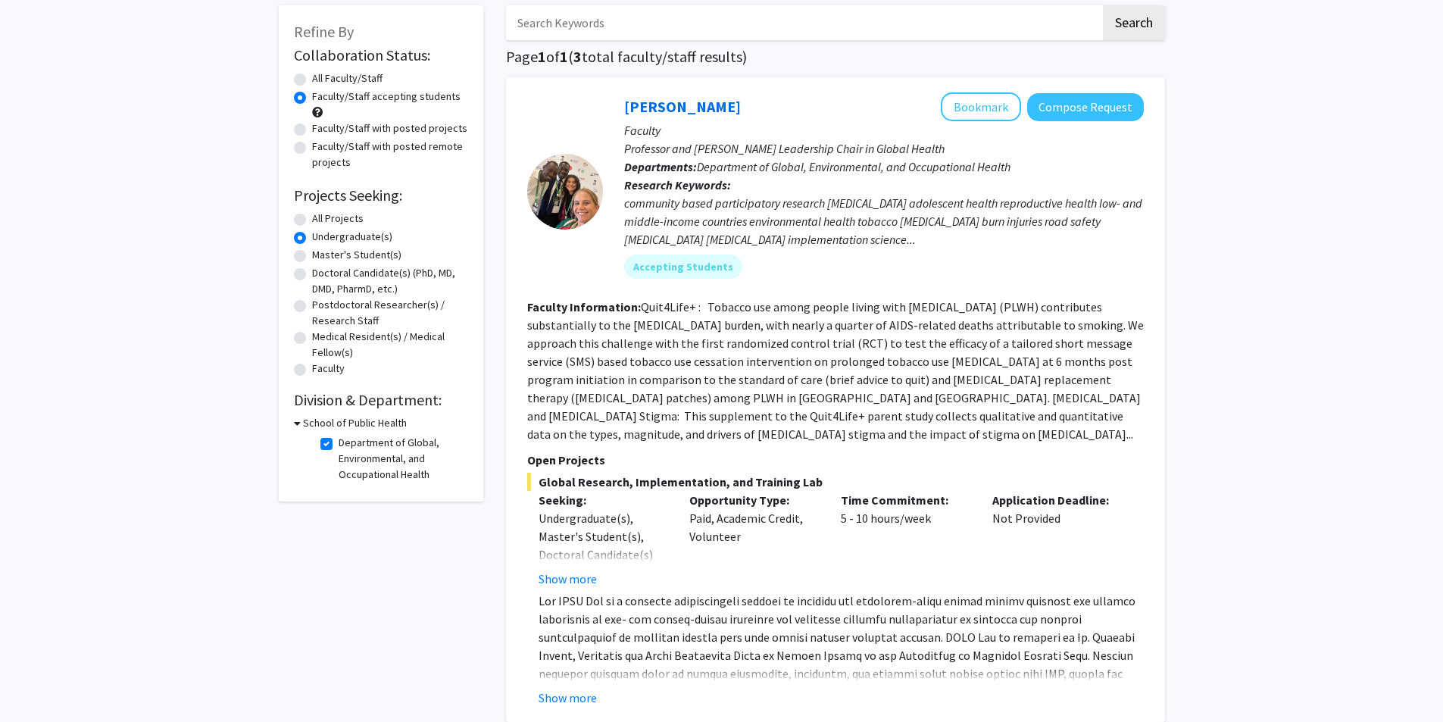
scroll to position [151, 0]
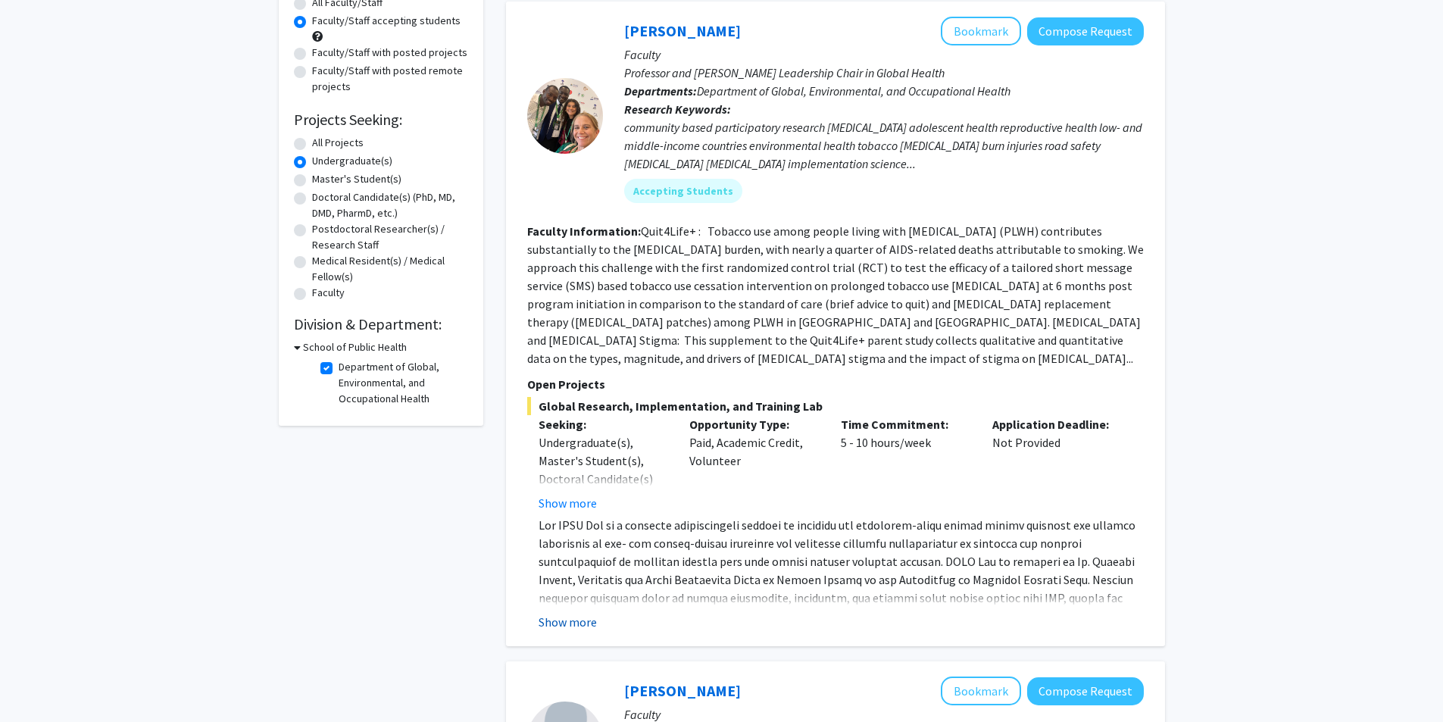
click at [573, 613] on button "Show more" at bounding box center [568, 622] width 58 height 18
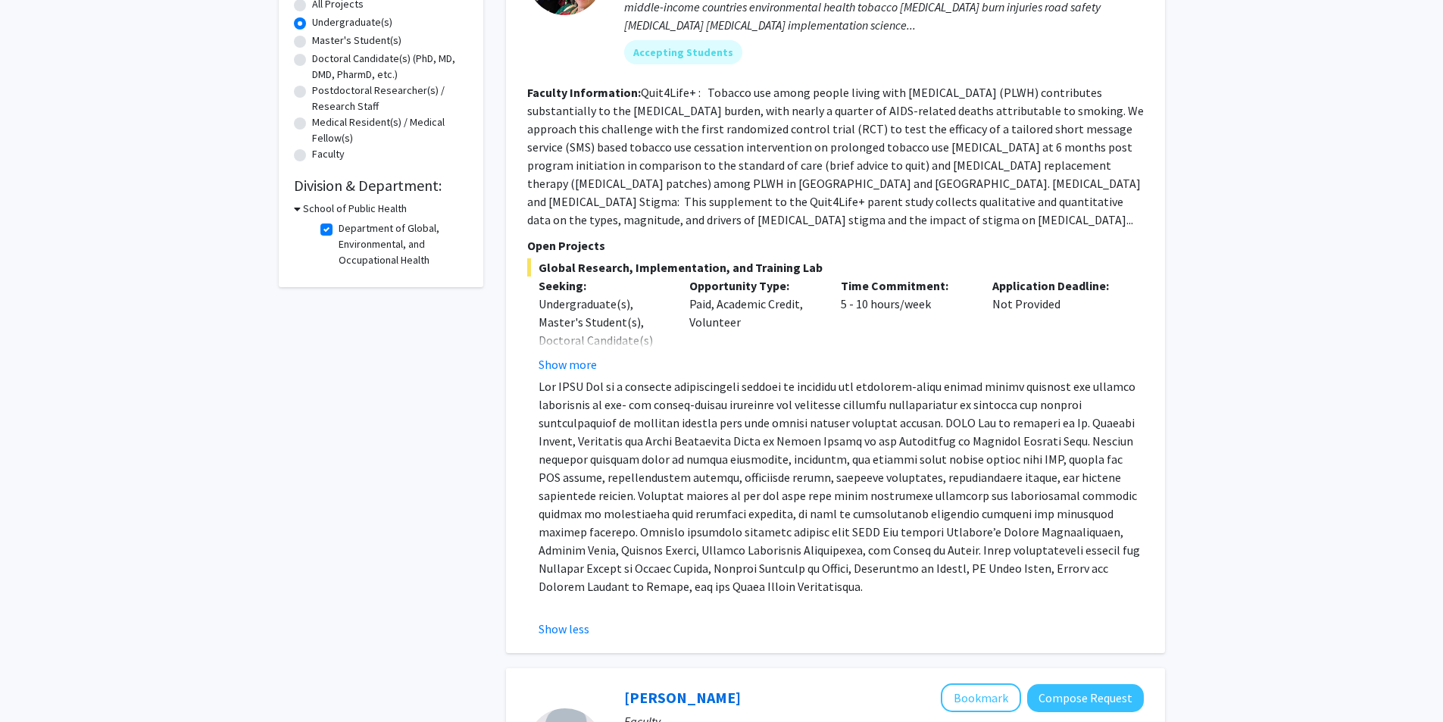
scroll to position [0, 0]
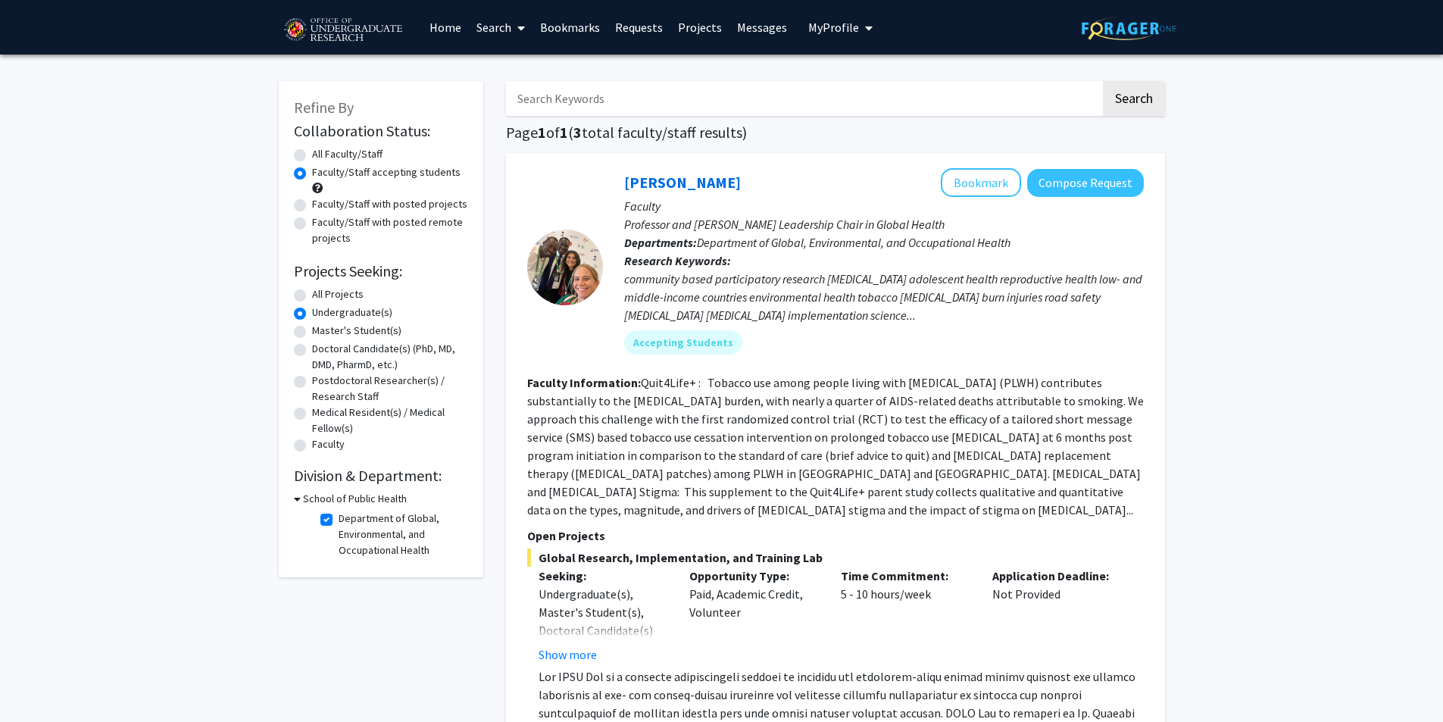
click at [826, 30] on span "My Profile" at bounding box center [833, 27] width 51 height 15
click at [863, 79] on span "View Profile" at bounding box center [903, 87] width 92 height 17
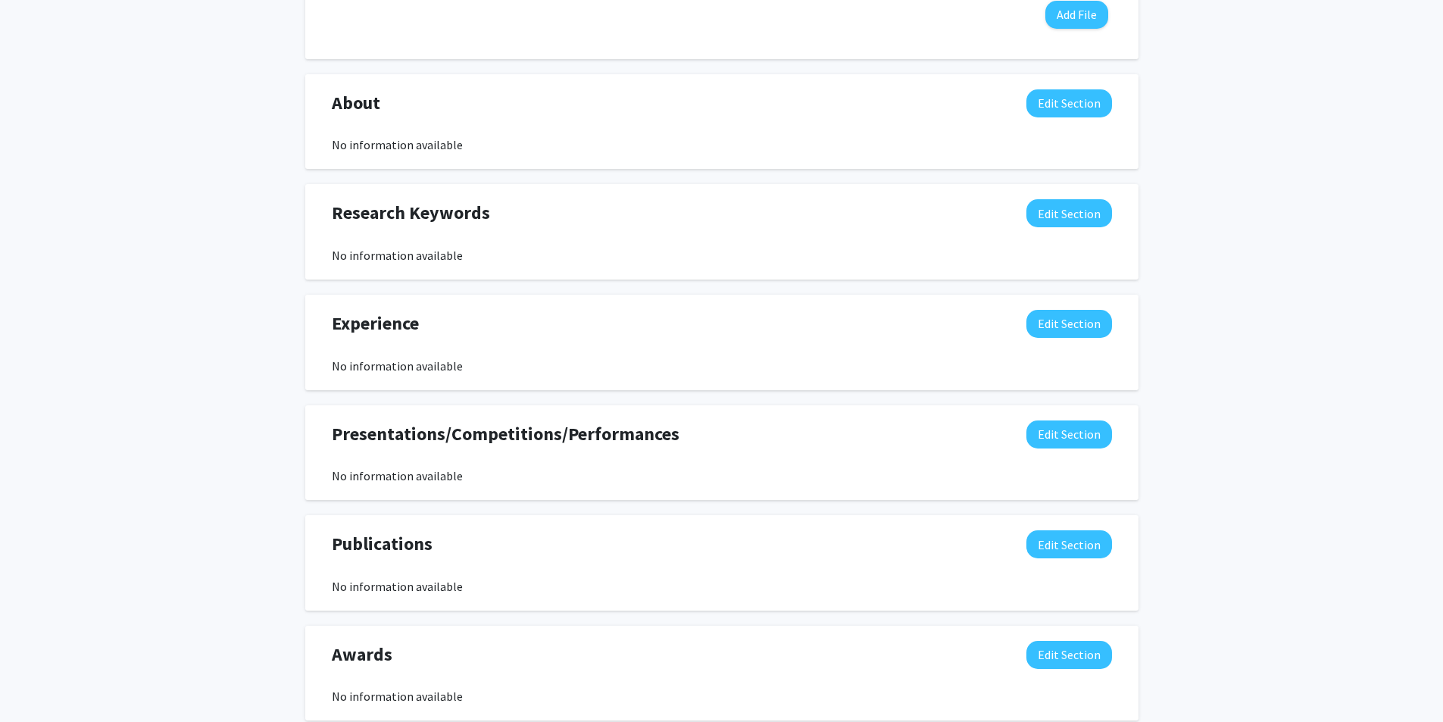
scroll to position [699, 0]
